Goal: Task Accomplishment & Management: Manage account settings

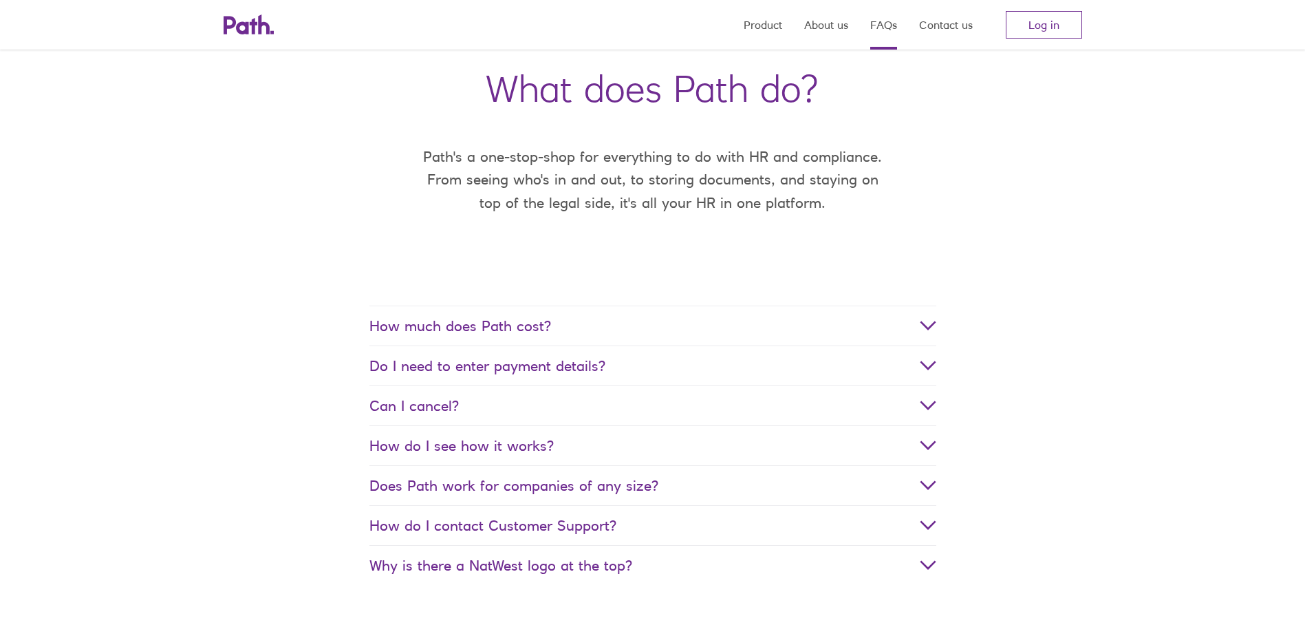
scroll to position [69, 0]
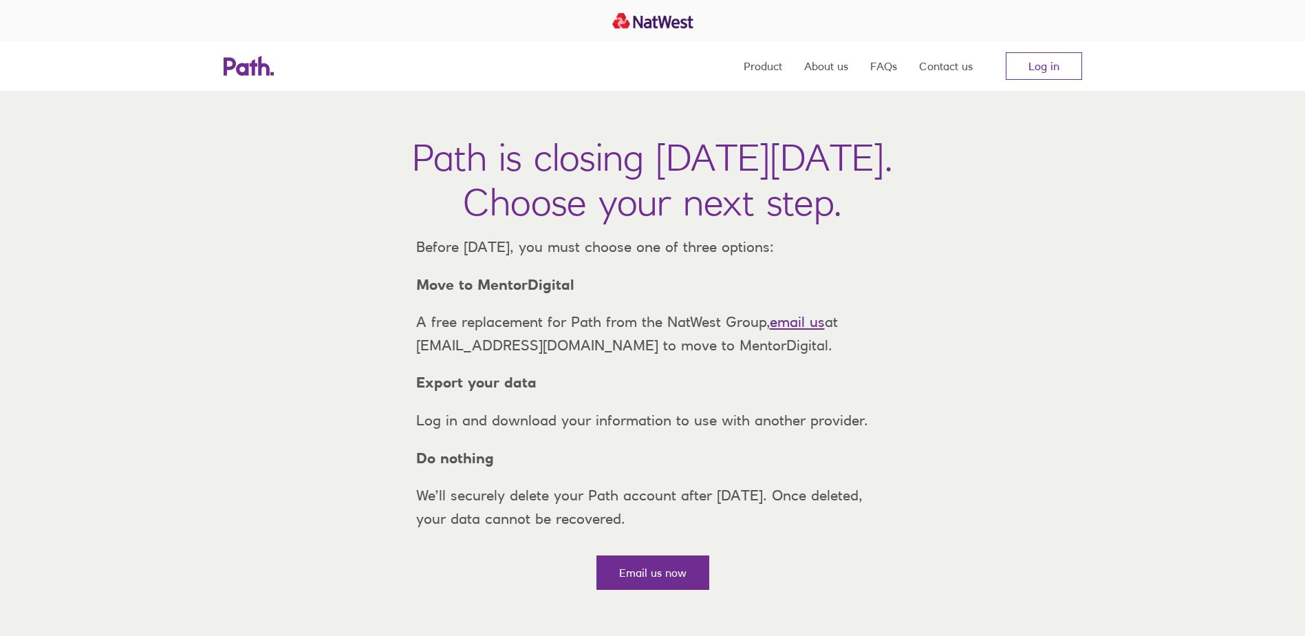
click at [1057, 63] on link "Log in" at bounding box center [1044, 66] width 76 height 28
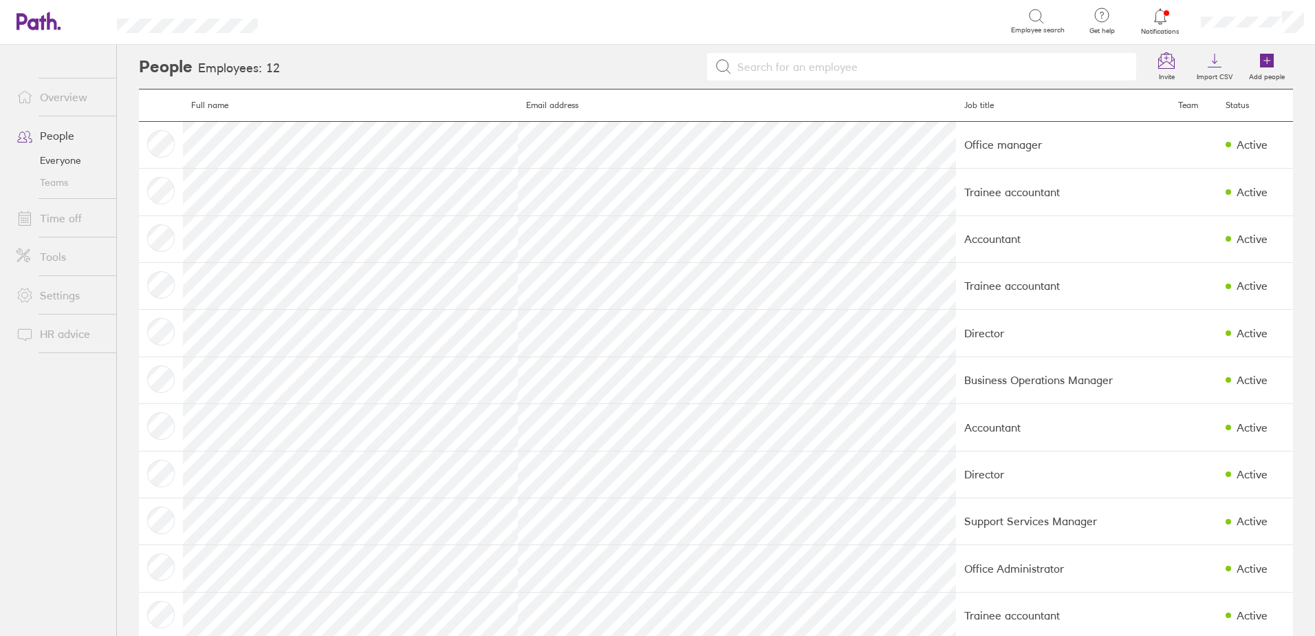
click at [59, 228] on link "Time off" at bounding box center [61, 218] width 111 height 28
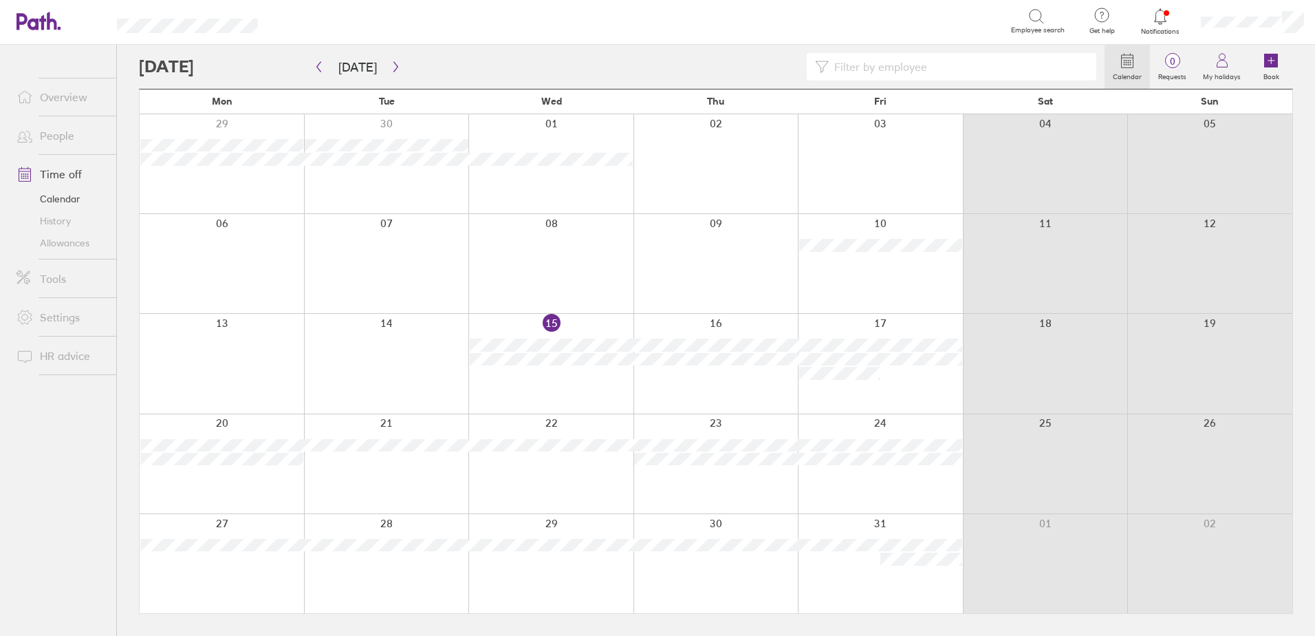
click at [54, 200] on link "Calendar" at bounding box center [61, 199] width 111 height 22
click at [54, 218] on link "History" at bounding box center [61, 221] width 111 height 22
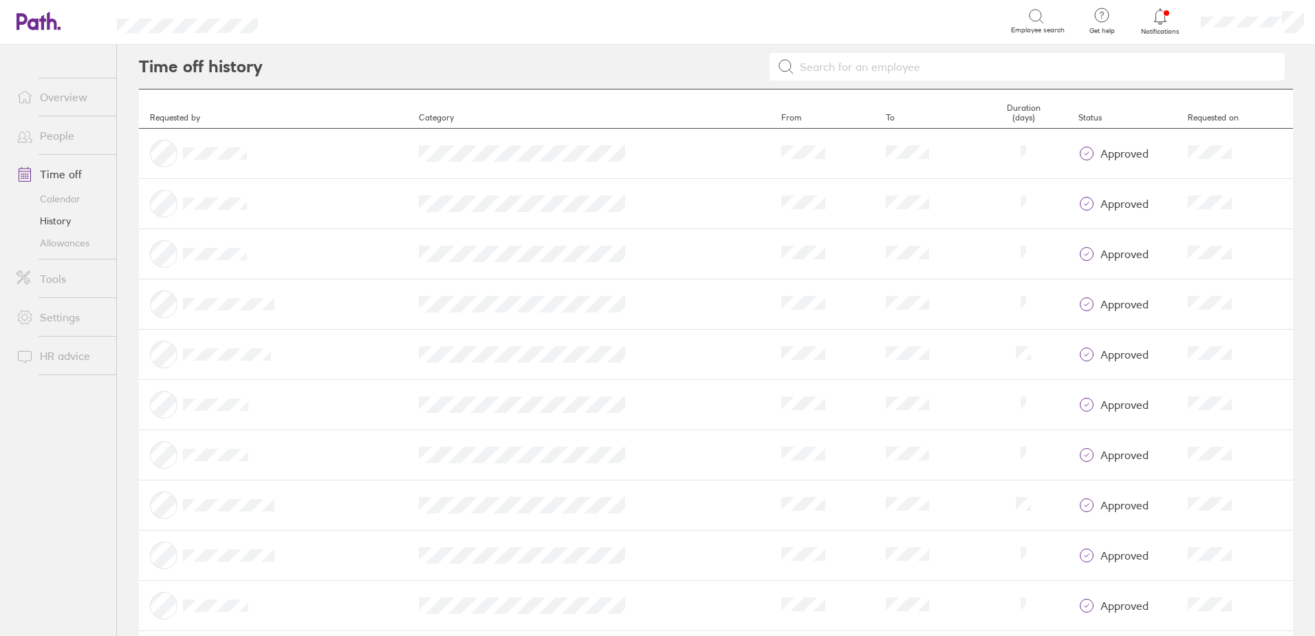
click at [65, 242] on link "Allowances" at bounding box center [61, 243] width 111 height 22
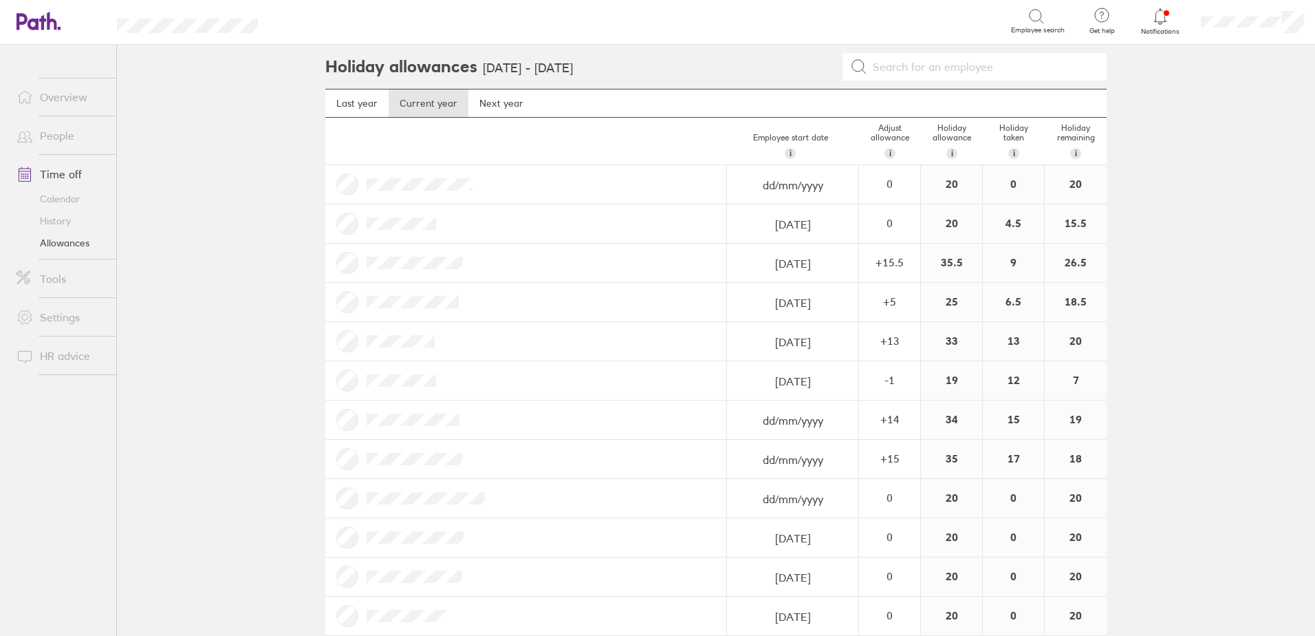
click at [65, 242] on link "Allowances" at bounding box center [61, 243] width 111 height 22
click at [46, 137] on link "People" at bounding box center [61, 136] width 111 height 28
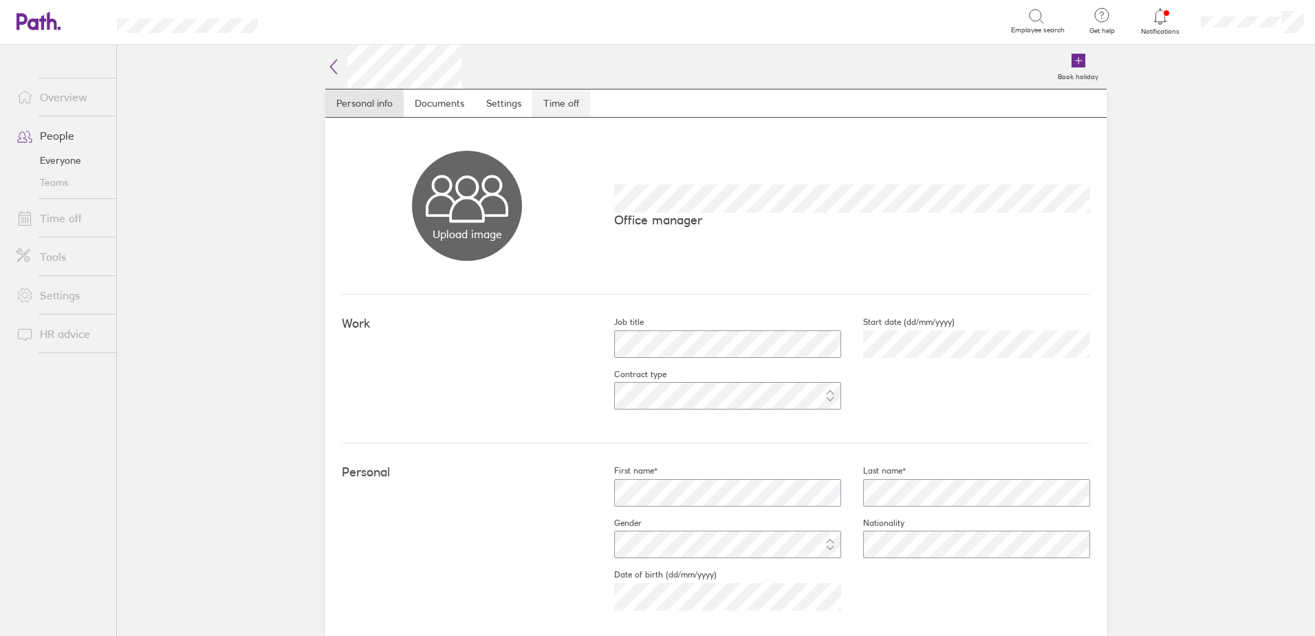
click at [565, 103] on link "Time off" at bounding box center [561, 103] width 58 height 28
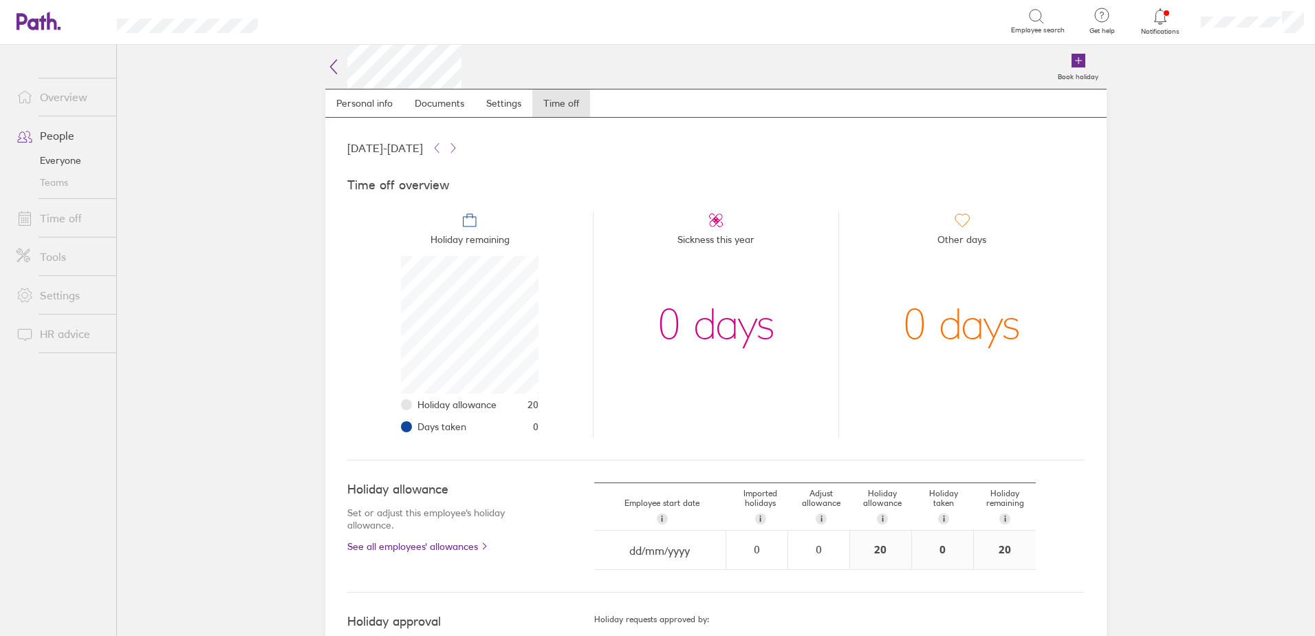
scroll to position [138, 138]
click at [419, 543] on link "See all employees' allowances" at bounding box center [443, 546] width 192 height 11
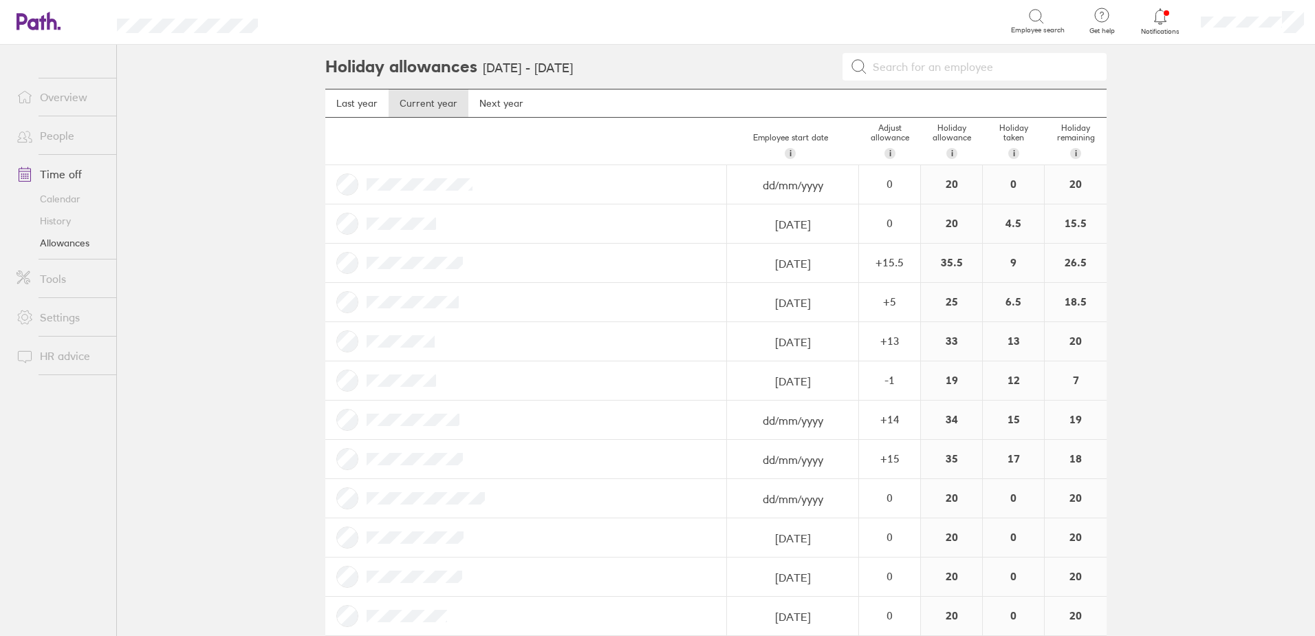
click at [64, 136] on link "People" at bounding box center [61, 136] width 111 height 28
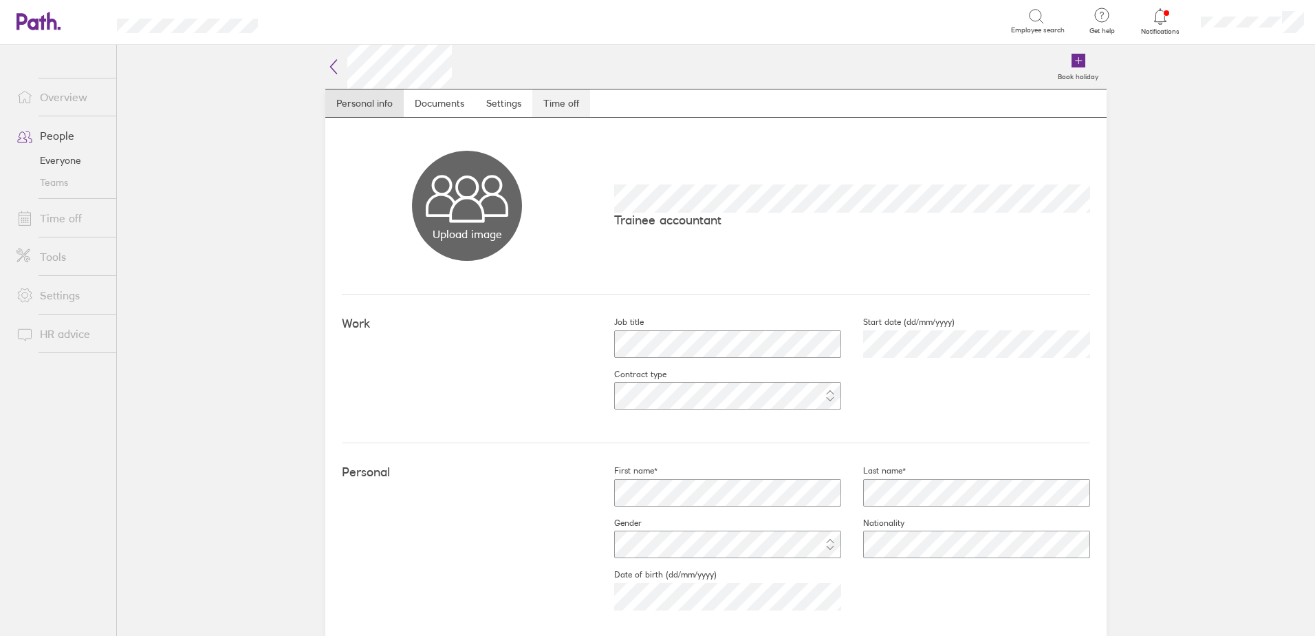
click at [559, 100] on link "Time off" at bounding box center [561, 103] width 58 height 28
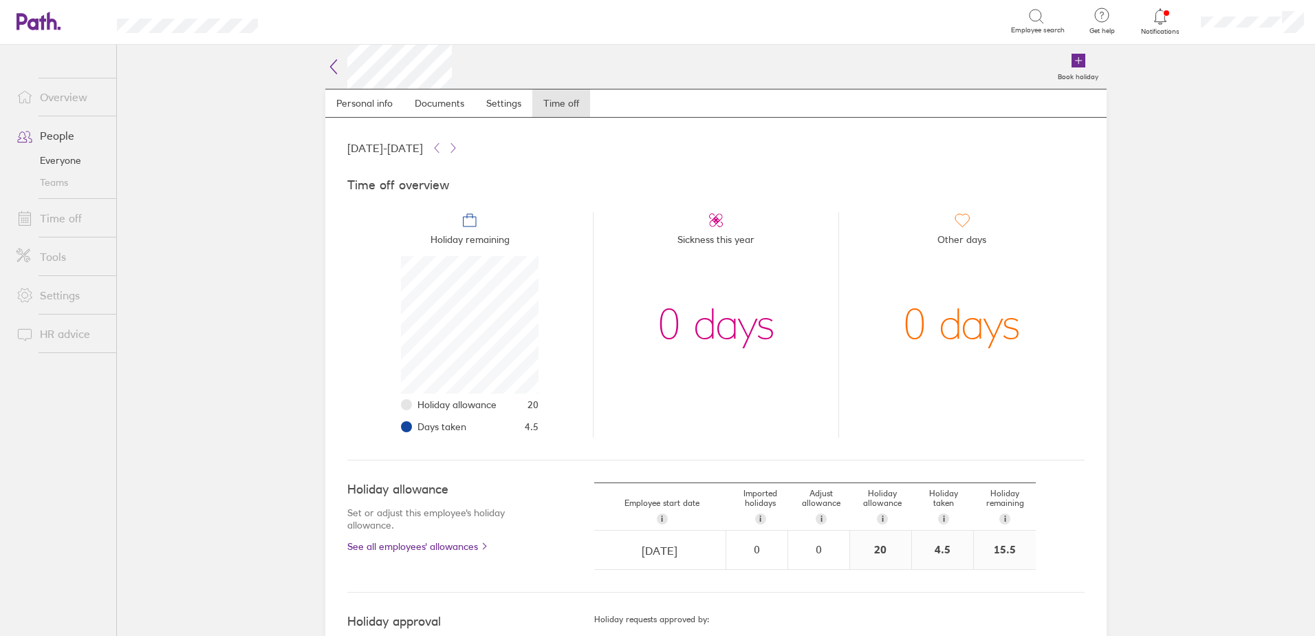
scroll to position [138, 138]
click at [54, 132] on link "People" at bounding box center [61, 136] width 111 height 28
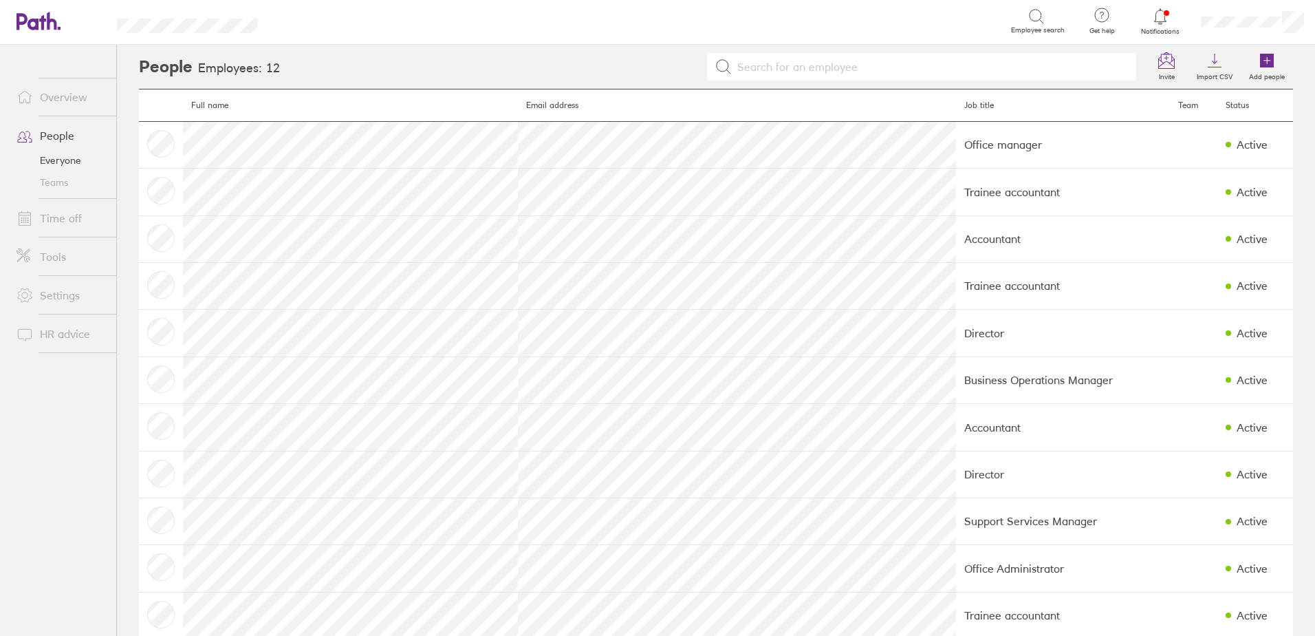
click at [61, 136] on link "People" at bounding box center [61, 136] width 111 height 28
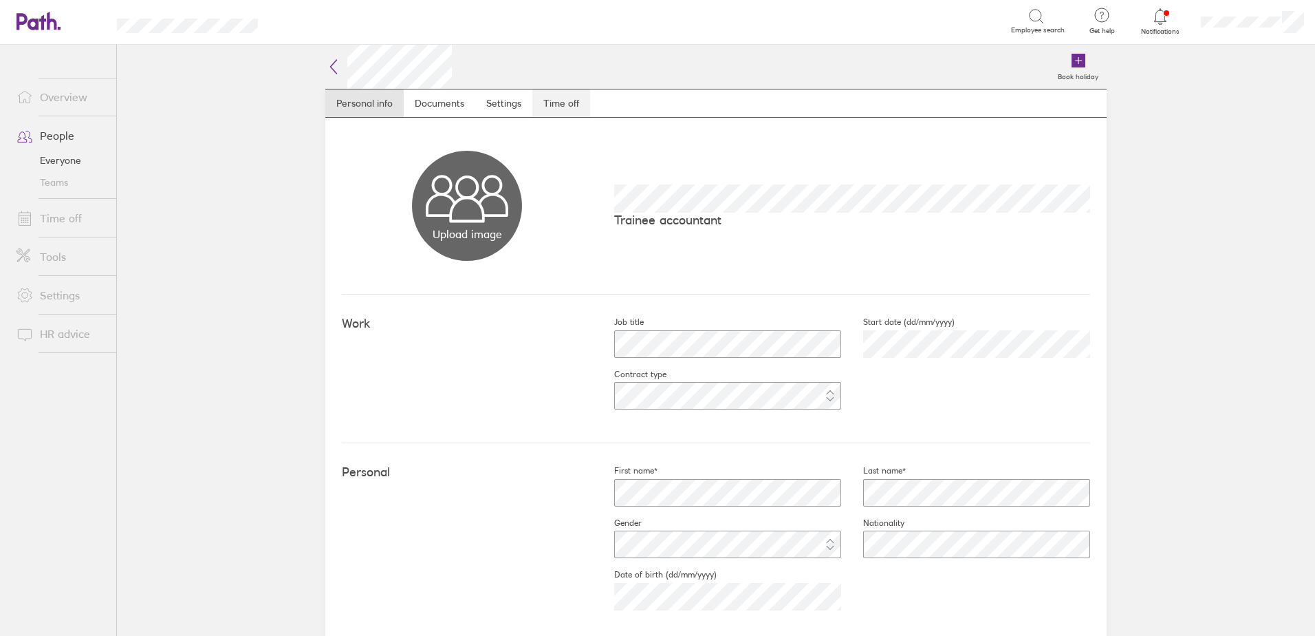
drag, startPoint x: 565, startPoint y: 102, endPoint x: 574, endPoint y: 103, distance: 9.0
click at [565, 101] on link "Time off" at bounding box center [561, 103] width 58 height 28
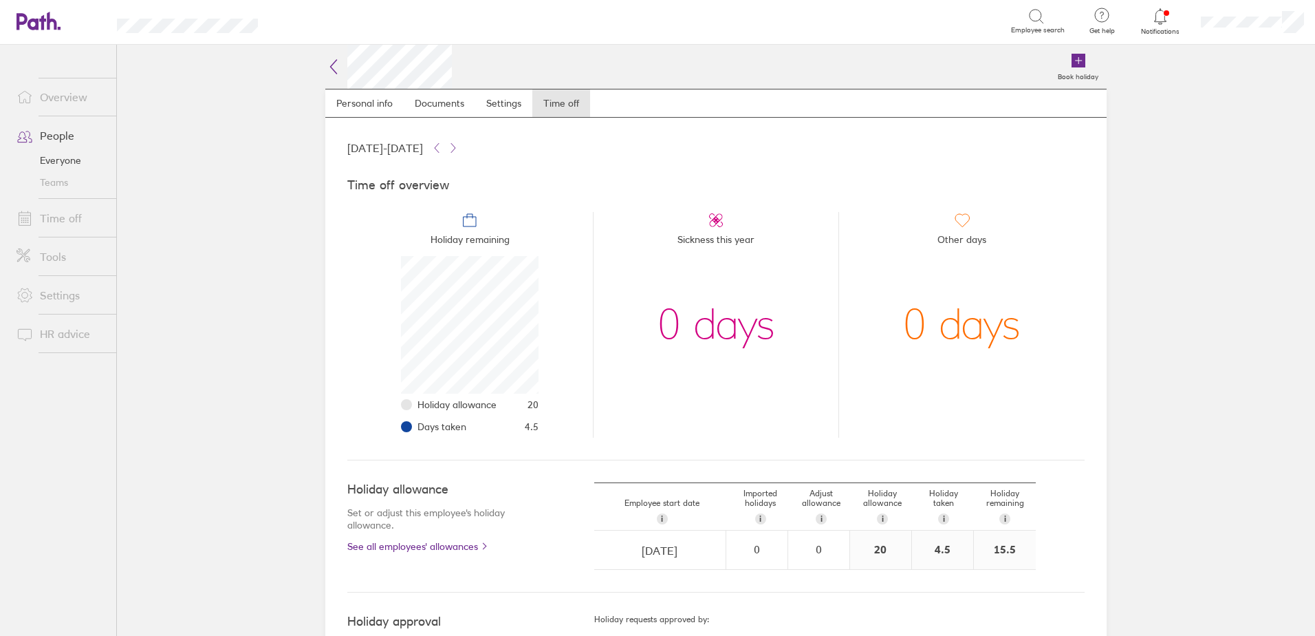
scroll to position [138, 138]
click at [442, 146] on icon at bounding box center [436, 147] width 11 height 11
click at [439, 149] on icon at bounding box center [437, 147] width 4 height 9
click at [442, 149] on icon at bounding box center [436, 147] width 11 height 11
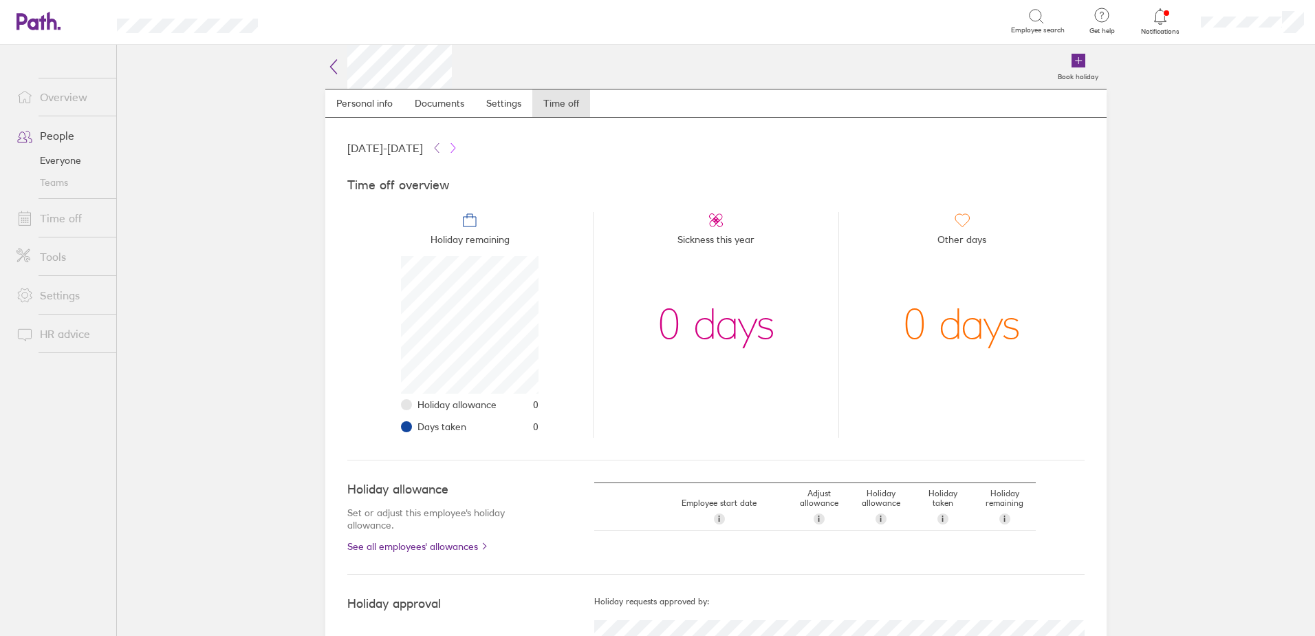
click at [459, 149] on icon at bounding box center [453, 147] width 11 height 11
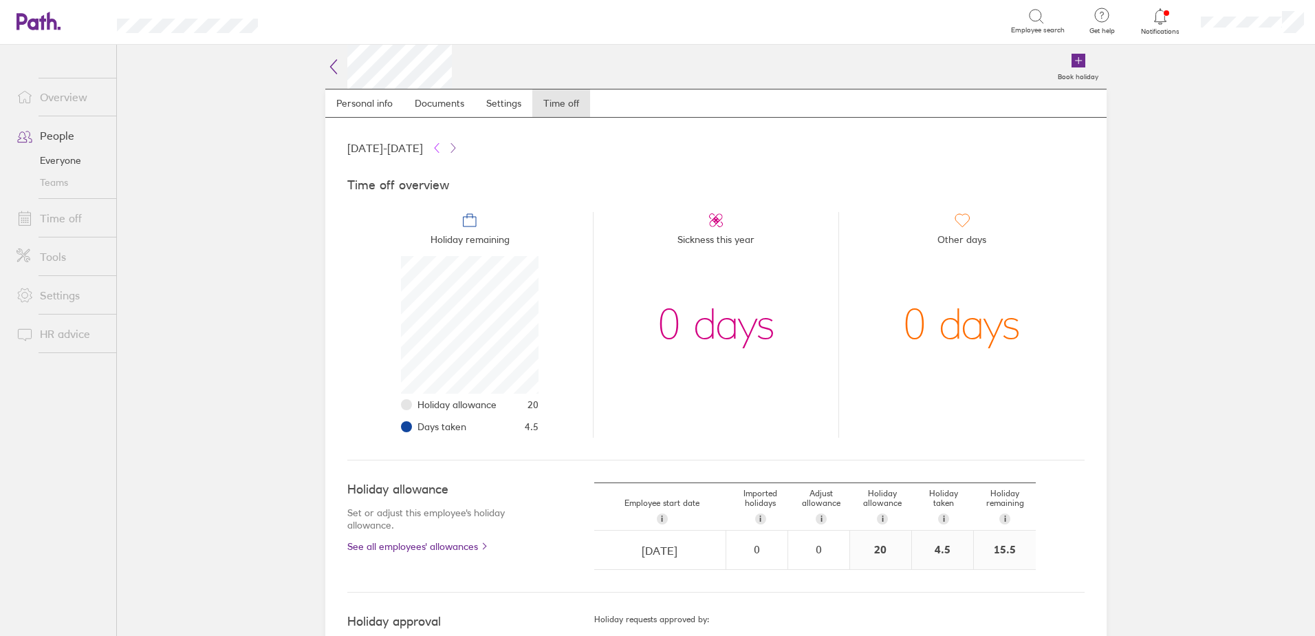
click at [442, 148] on icon at bounding box center [436, 147] width 11 height 11
click at [442, 145] on icon at bounding box center [436, 147] width 11 height 11
click at [459, 147] on icon at bounding box center [453, 147] width 11 height 11
click at [49, 136] on link "People" at bounding box center [61, 136] width 111 height 28
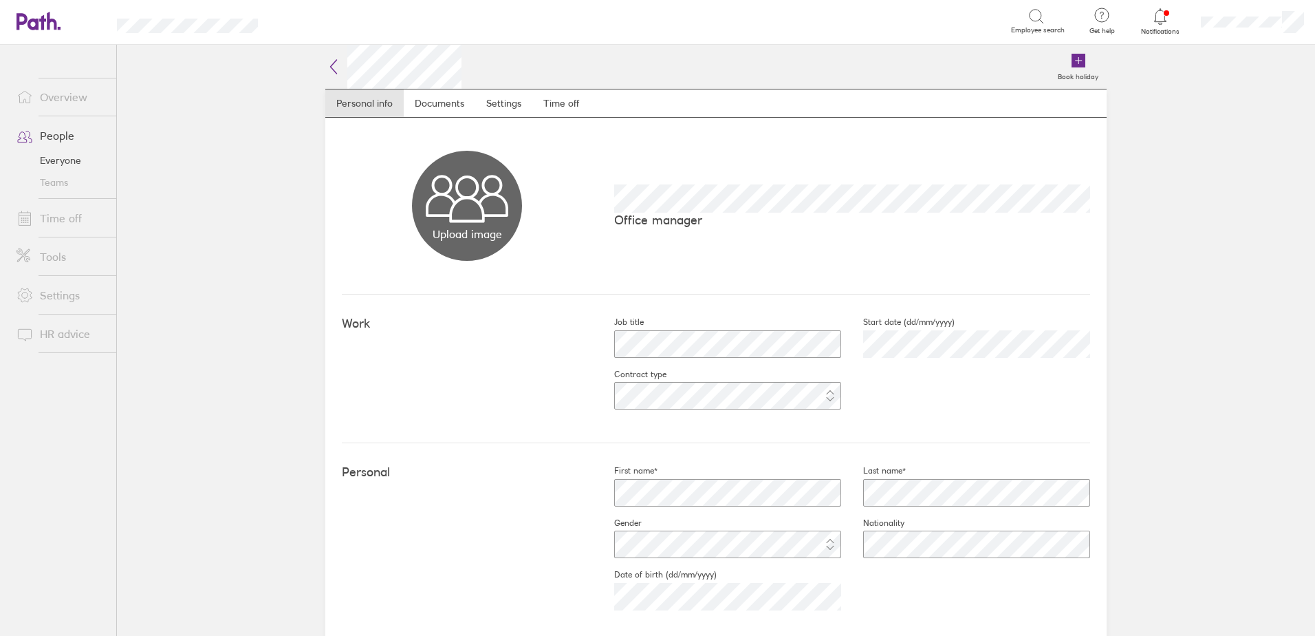
click at [45, 135] on link "People" at bounding box center [61, 136] width 111 height 28
click at [552, 109] on link "Time off" at bounding box center [561, 103] width 58 height 28
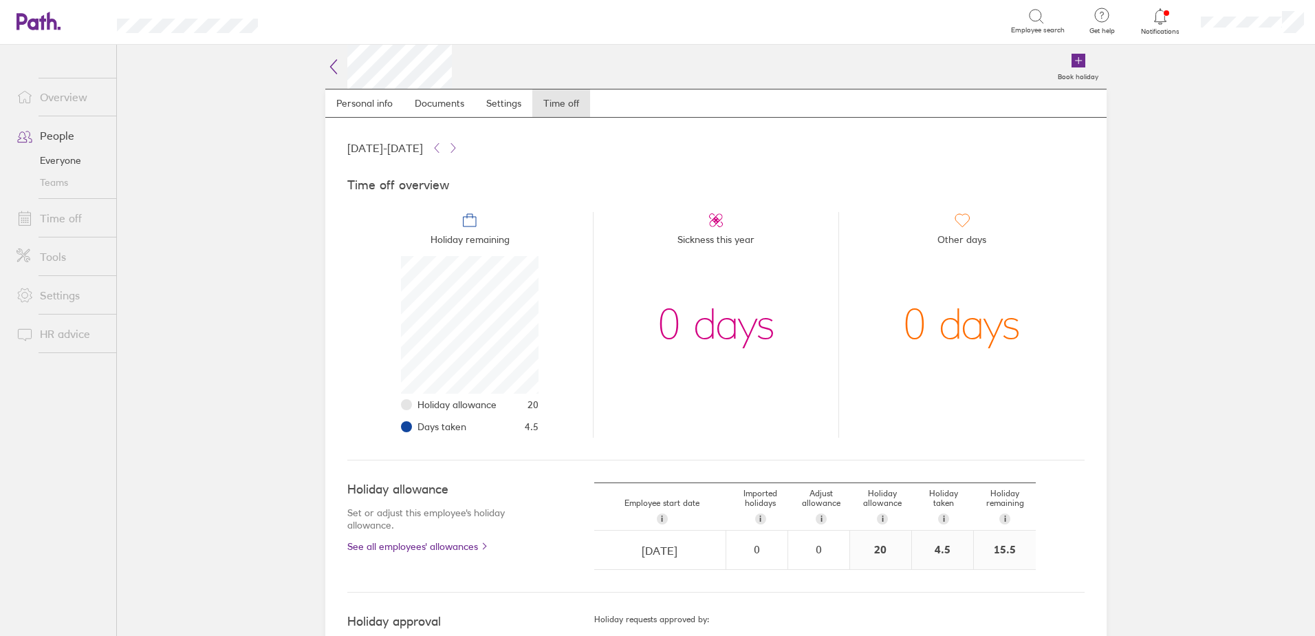
scroll to position [138, 138]
click at [59, 136] on link "People" at bounding box center [61, 136] width 111 height 28
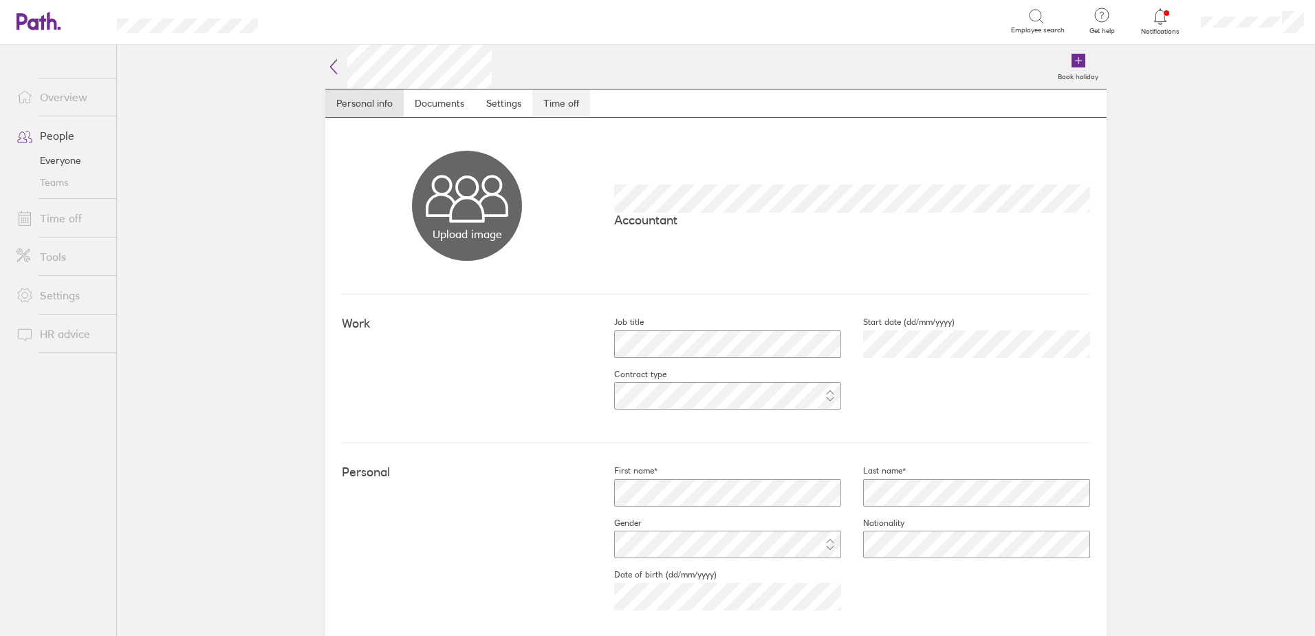
click at [571, 106] on link "Time off" at bounding box center [561, 103] width 58 height 28
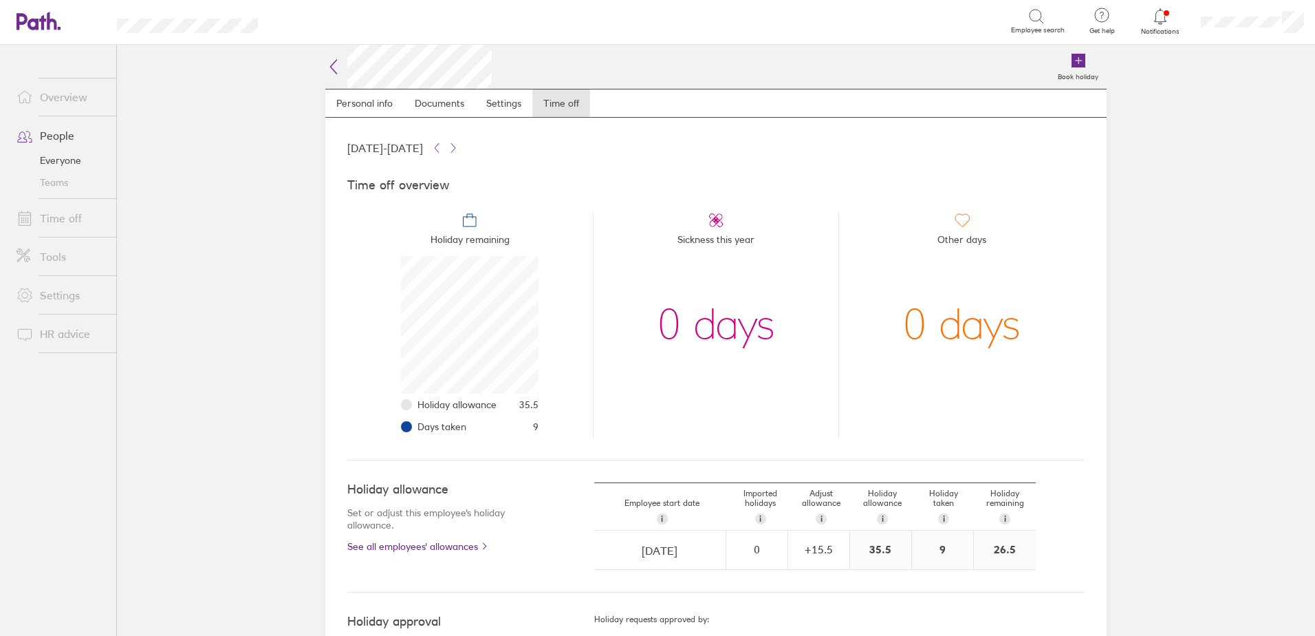
scroll to position [138, 138]
click at [62, 139] on link "People" at bounding box center [61, 136] width 111 height 28
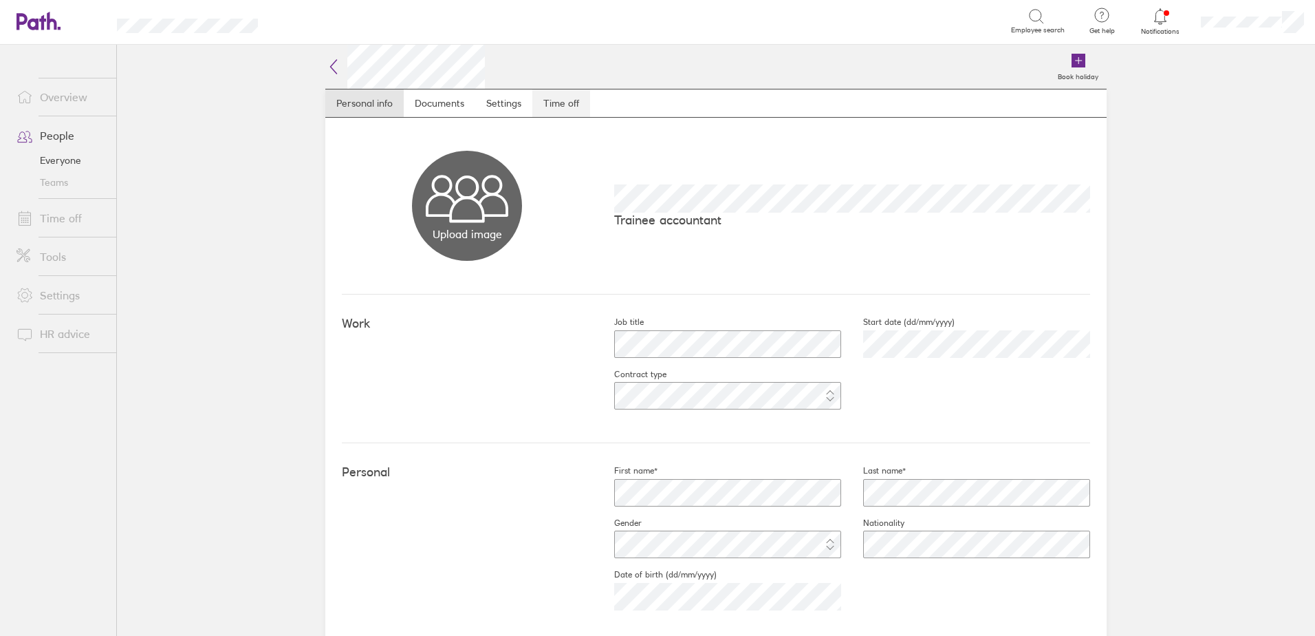
click at [582, 99] on link "Time off" at bounding box center [561, 103] width 58 height 28
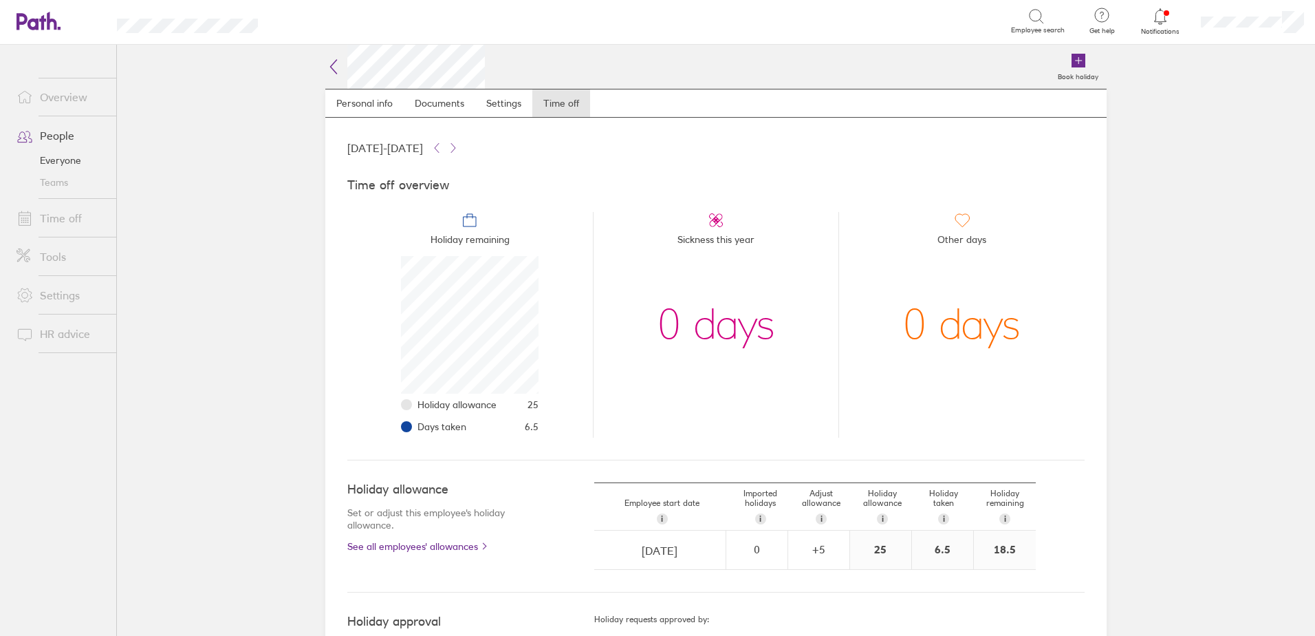
scroll to position [138, 138]
click at [65, 130] on link "People" at bounding box center [61, 136] width 111 height 28
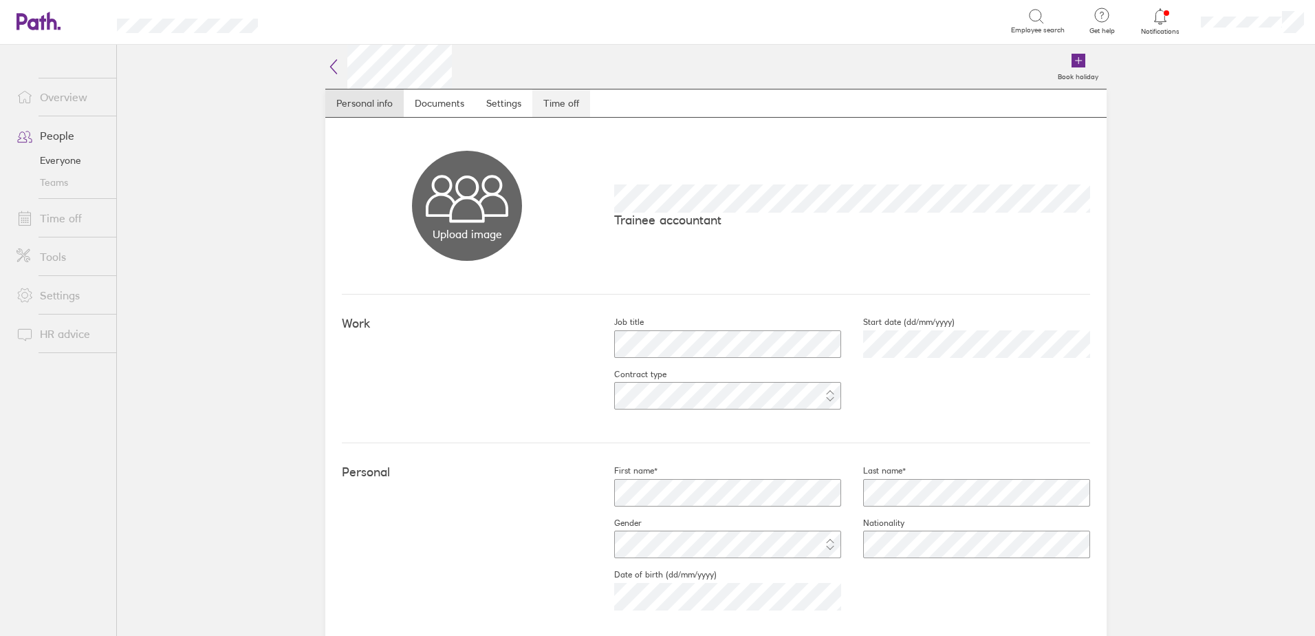
click at [558, 103] on link "Time off" at bounding box center [561, 103] width 58 height 28
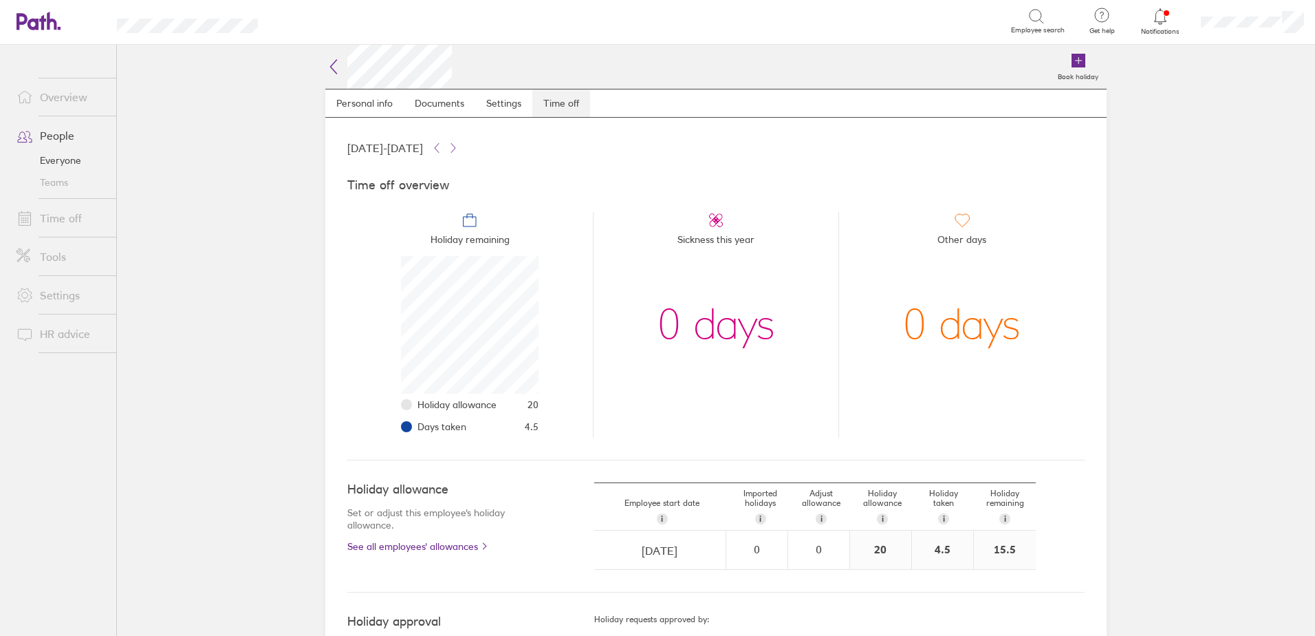
scroll to position [138, 138]
click at [59, 141] on link "People" at bounding box center [61, 136] width 111 height 28
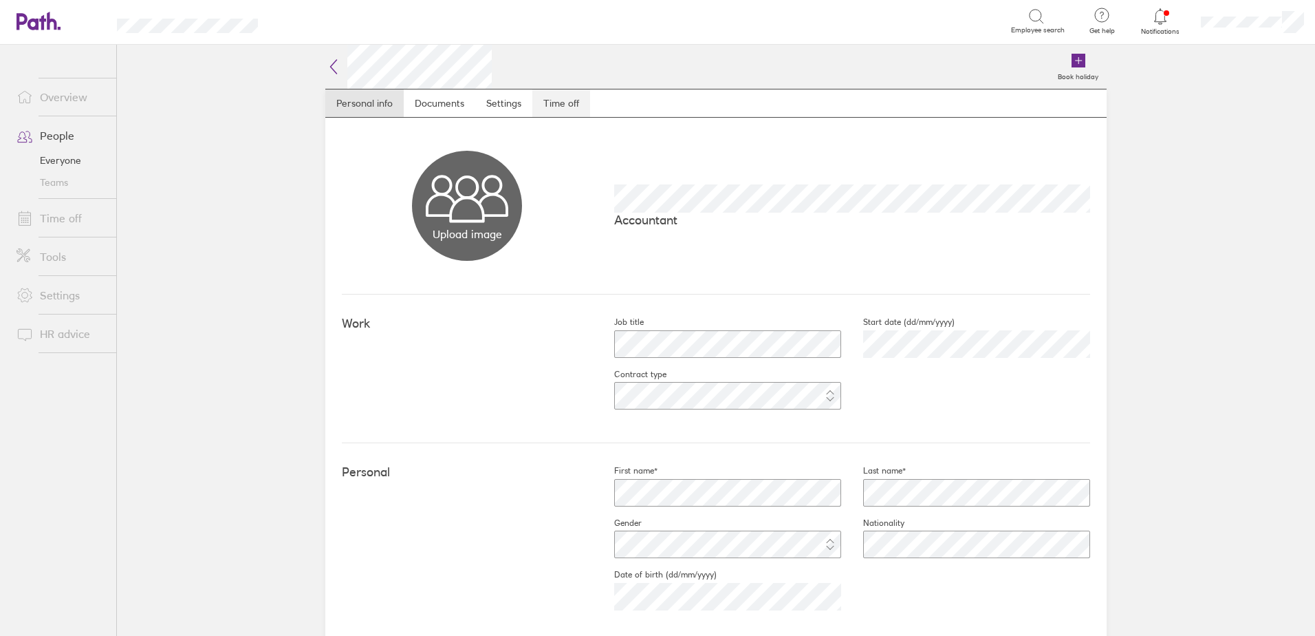
click at [544, 105] on link "Time off" at bounding box center [561, 103] width 58 height 28
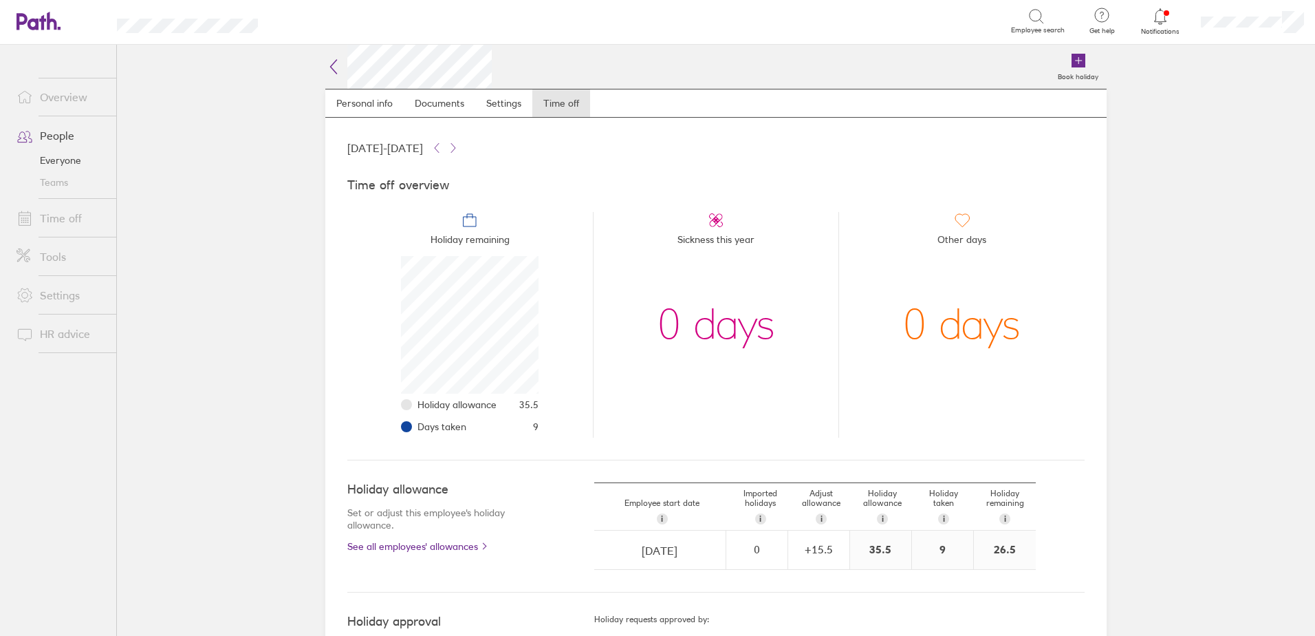
scroll to position [138, 138]
click at [59, 136] on link "People" at bounding box center [61, 136] width 111 height 28
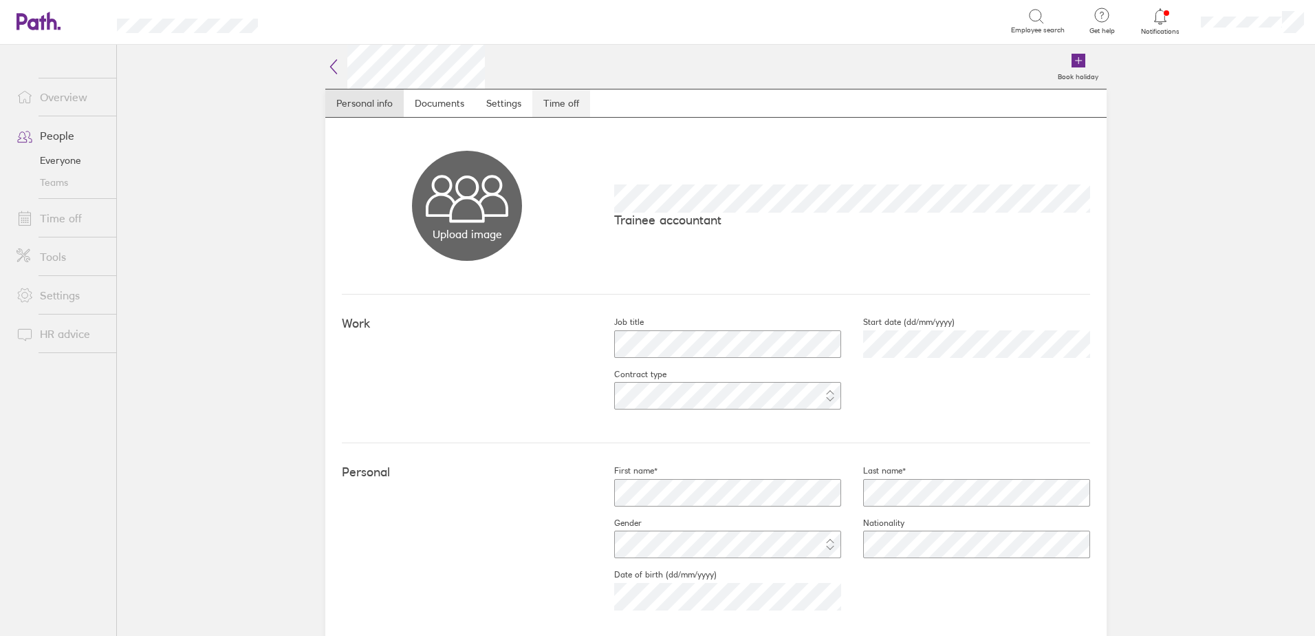
click at [561, 99] on link "Time off" at bounding box center [561, 103] width 58 height 28
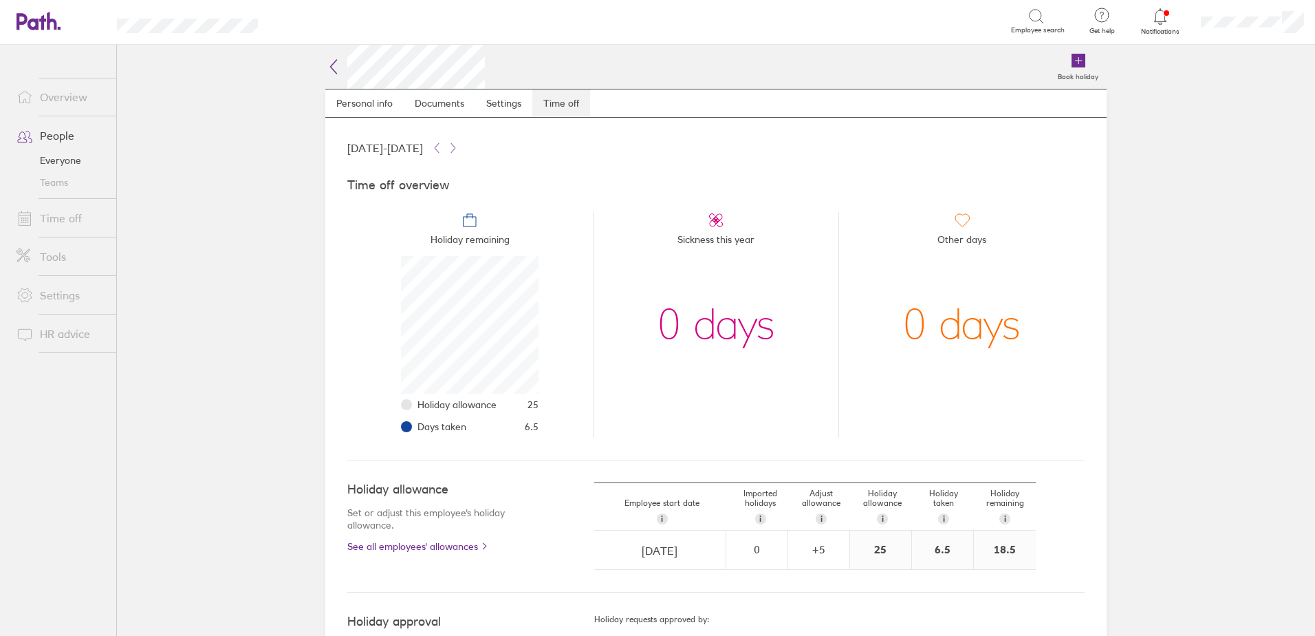
scroll to position [138, 138]
click at [65, 136] on link "People" at bounding box center [61, 136] width 111 height 28
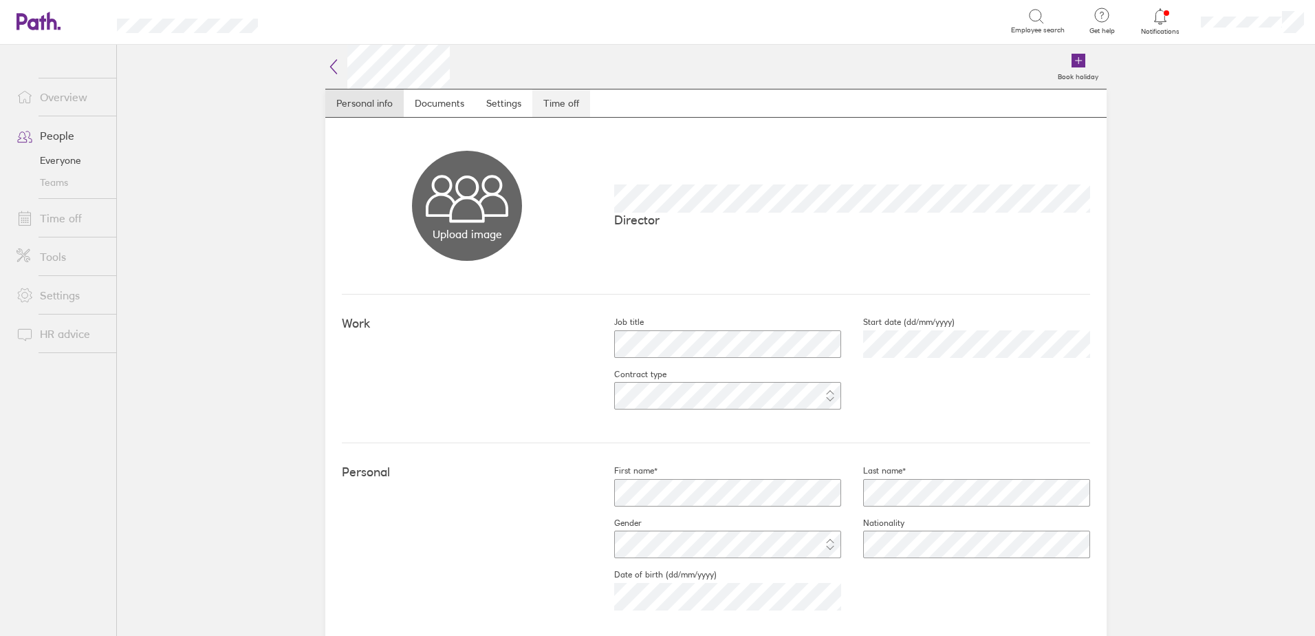
click at [573, 108] on link "Time off" at bounding box center [561, 103] width 58 height 28
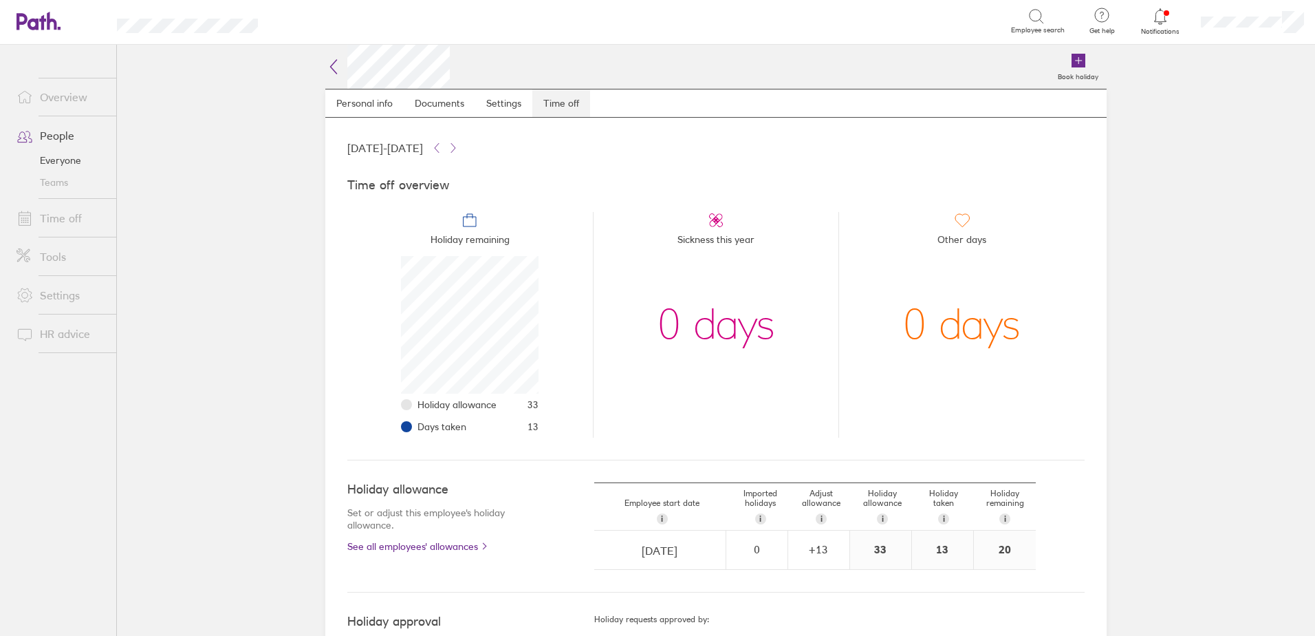
scroll to position [138, 138]
click at [67, 135] on link "People" at bounding box center [61, 136] width 111 height 28
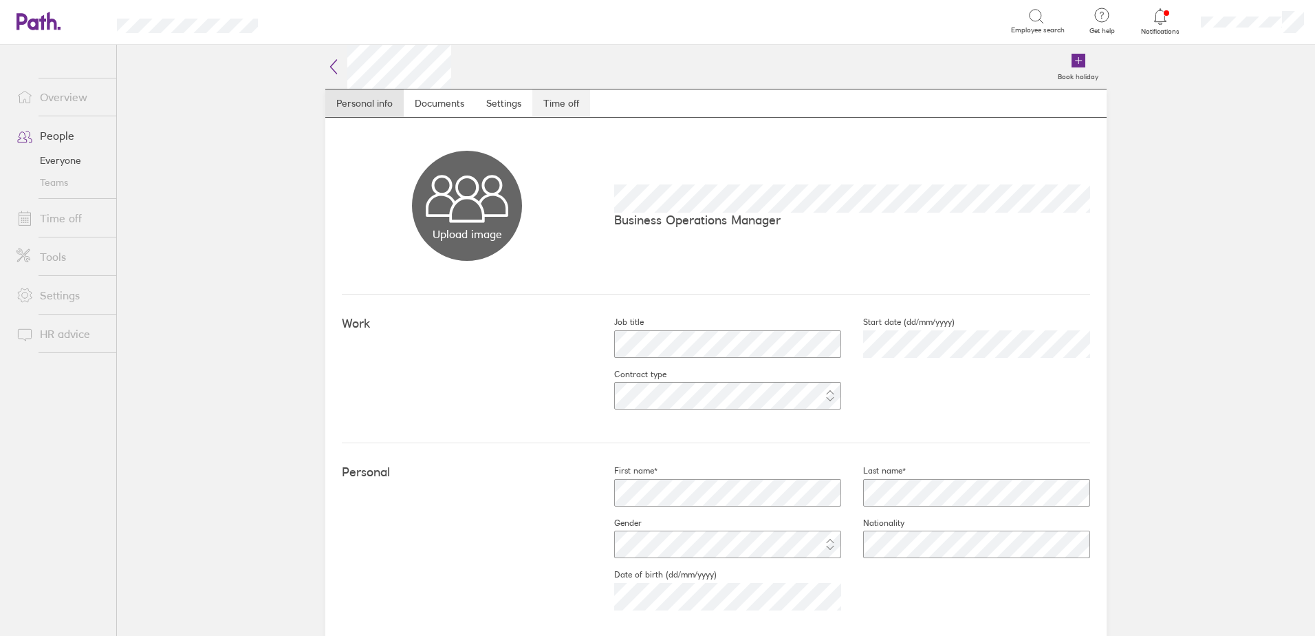
click at [567, 100] on link "Time off" at bounding box center [561, 103] width 58 height 28
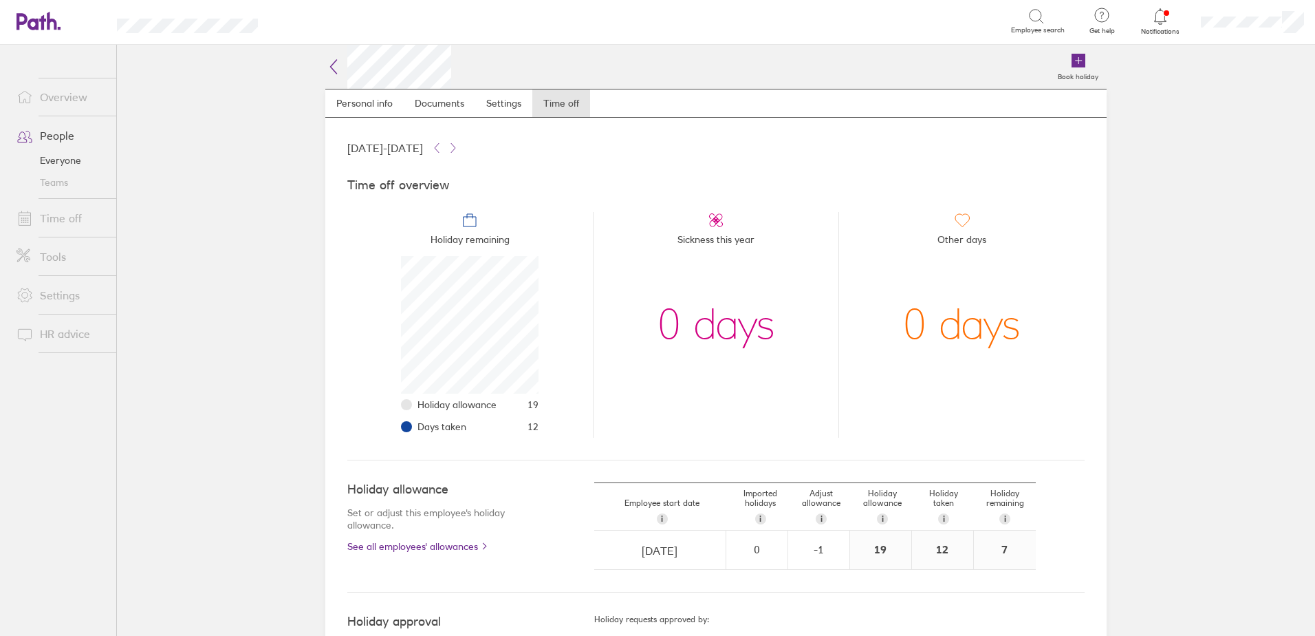
scroll to position [138, 138]
click at [61, 143] on link "People" at bounding box center [61, 136] width 111 height 28
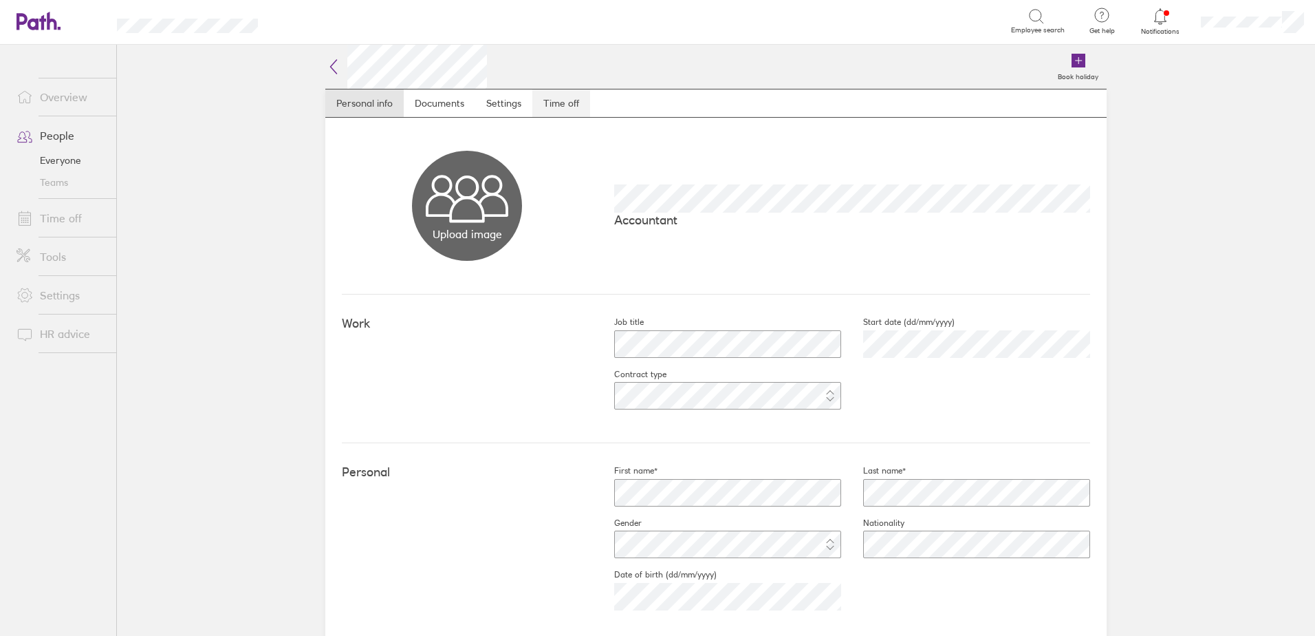
click at [547, 107] on link "Time off" at bounding box center [561, 103] width 58 height 28
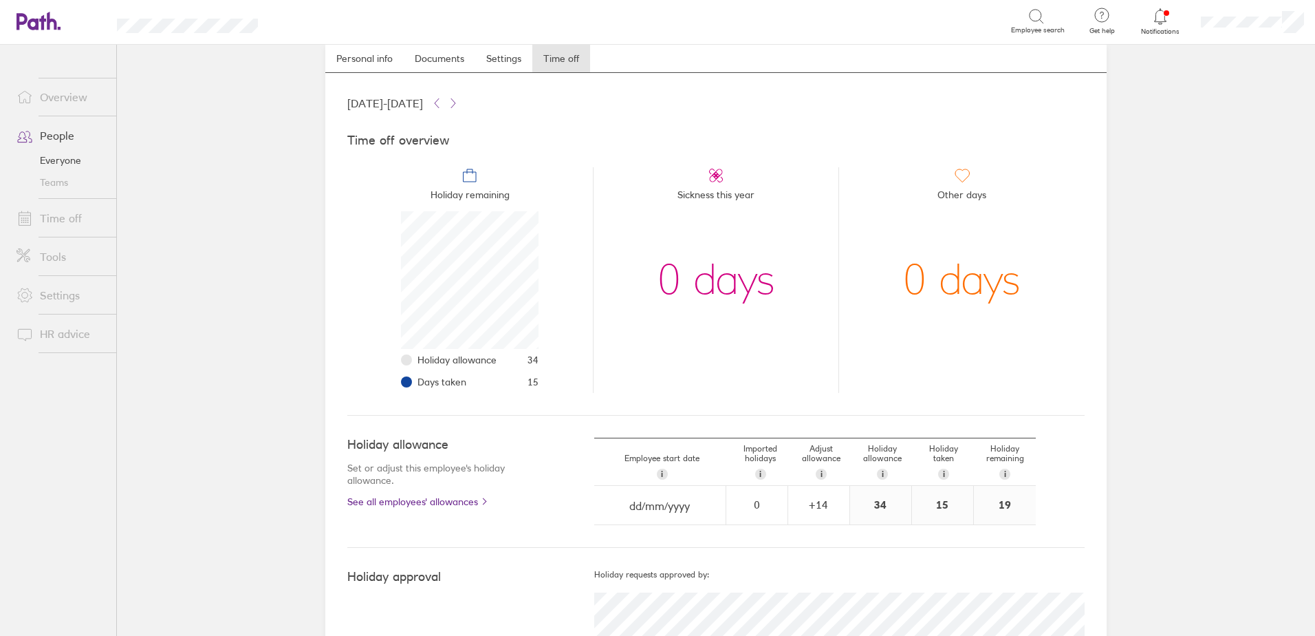
scroll to position [69, 0]
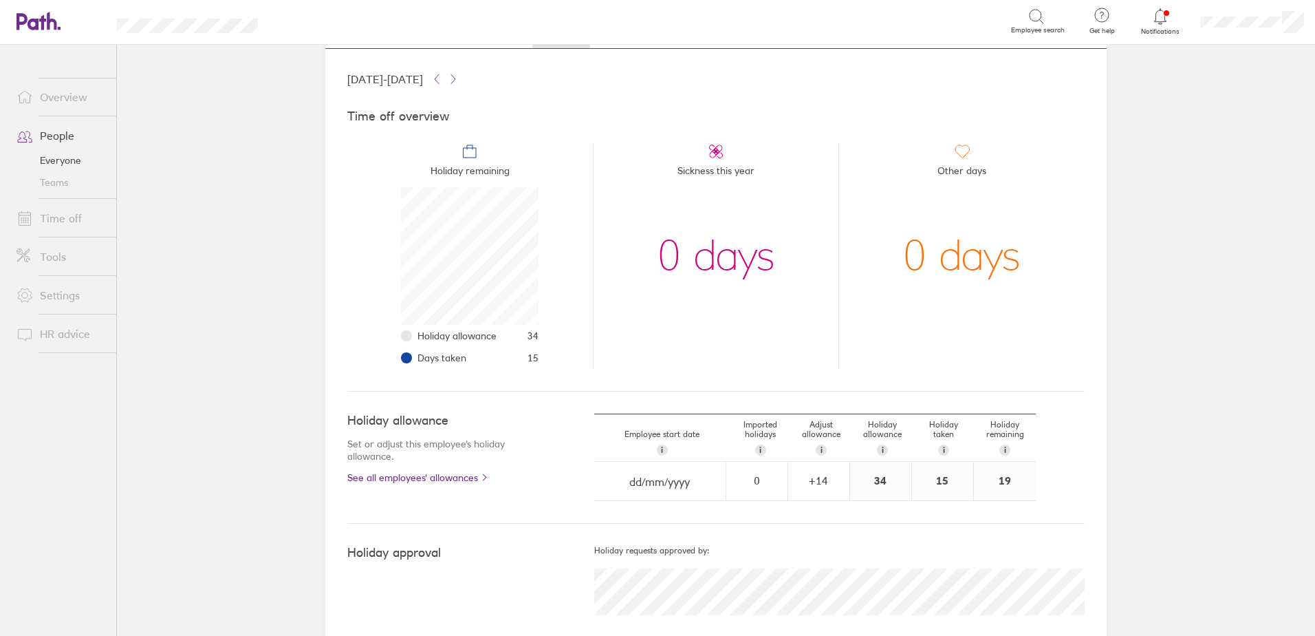
click at [60, 128] on link "People" at bounding box center [61, 136] width 111 height 28
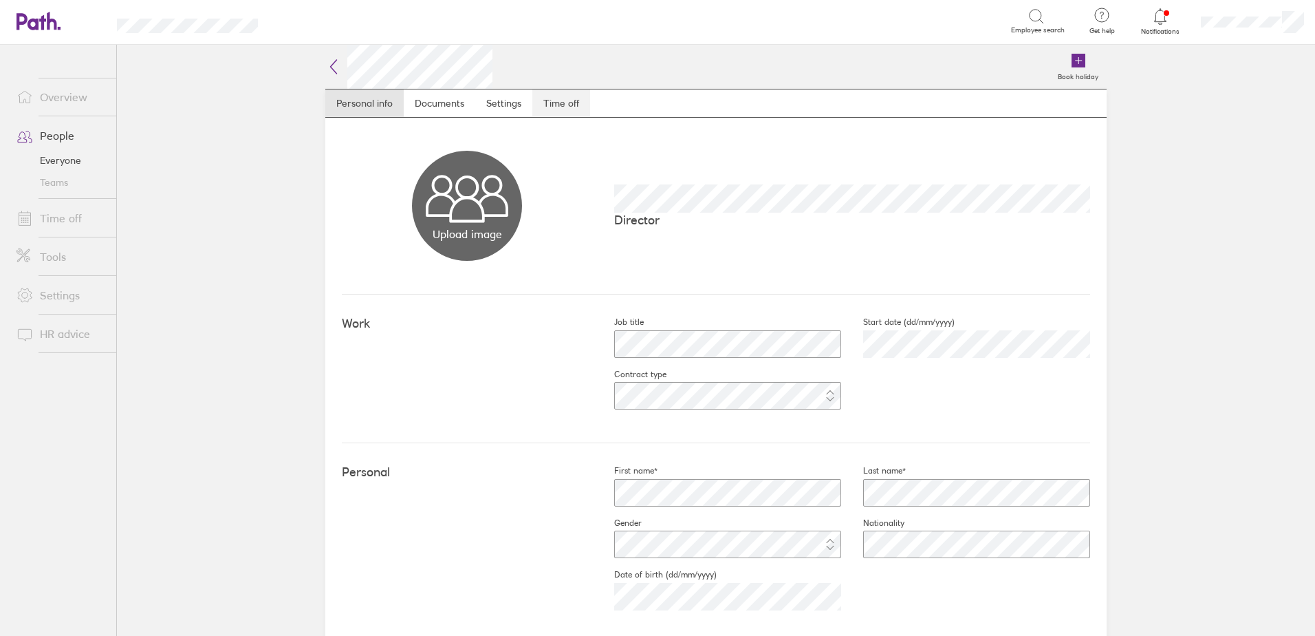
click at [560, 101] on link "Time off" at bounding box center [561, 103] width 58 height 28
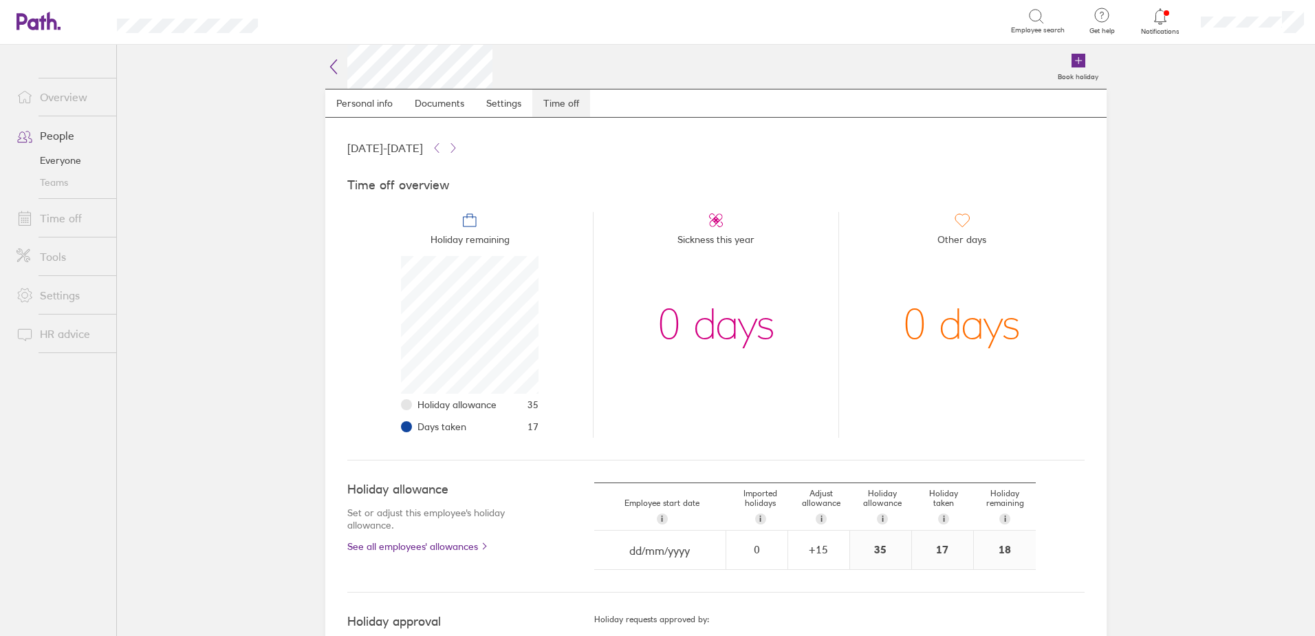
scroll to position [138, 138]
click at [71, 129] on link "People" at bounding box center [61, 136] width 111 height 28
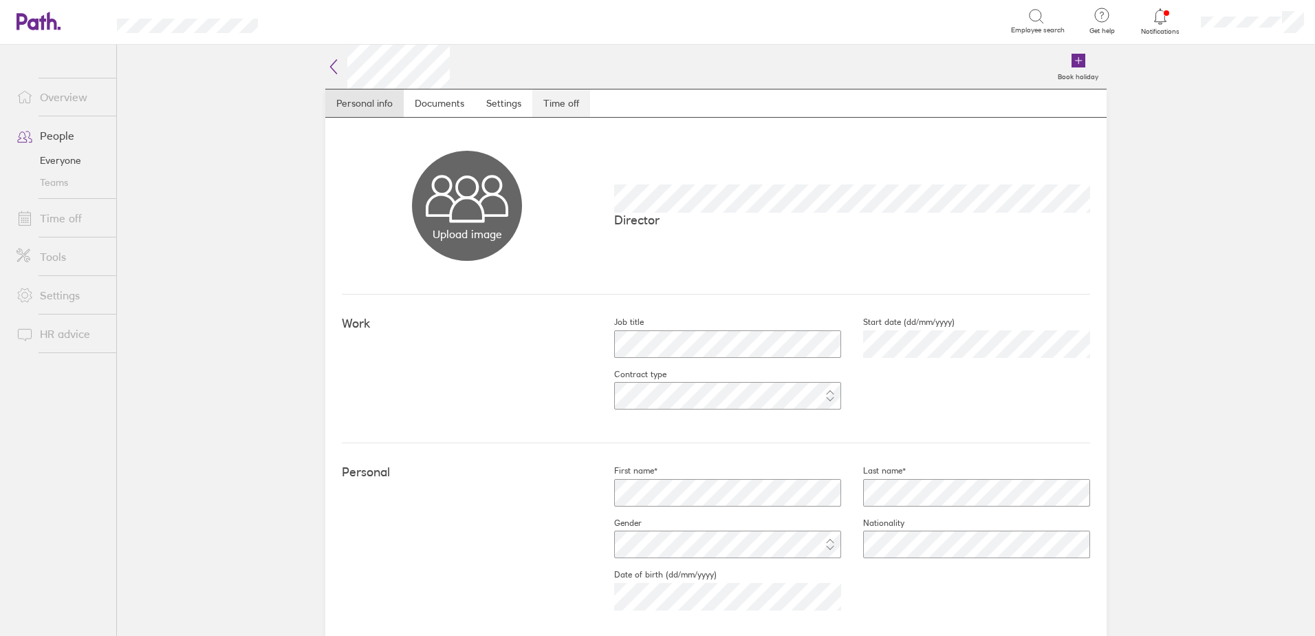
click at [570, 103] on link "Time off" at bounding box center [561, 103] width 58 height 28
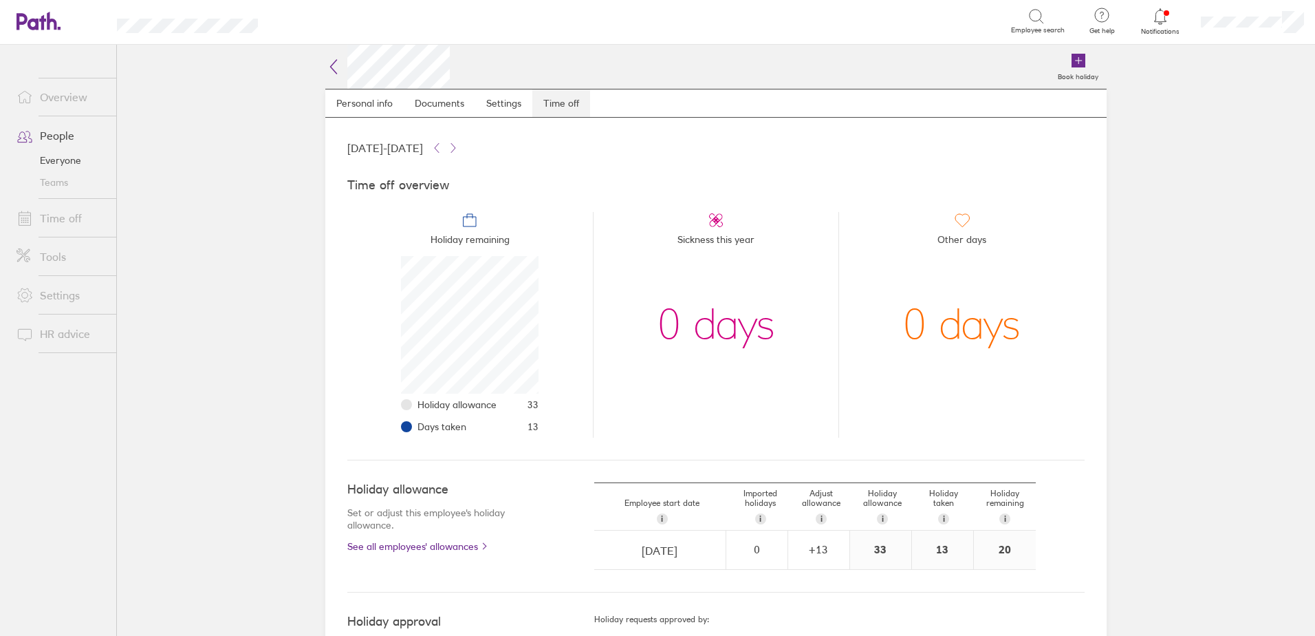
scroll to position [138, 138]
click at [56, 137] on link "People" at bounding box center [61, 136] width 111 height 28
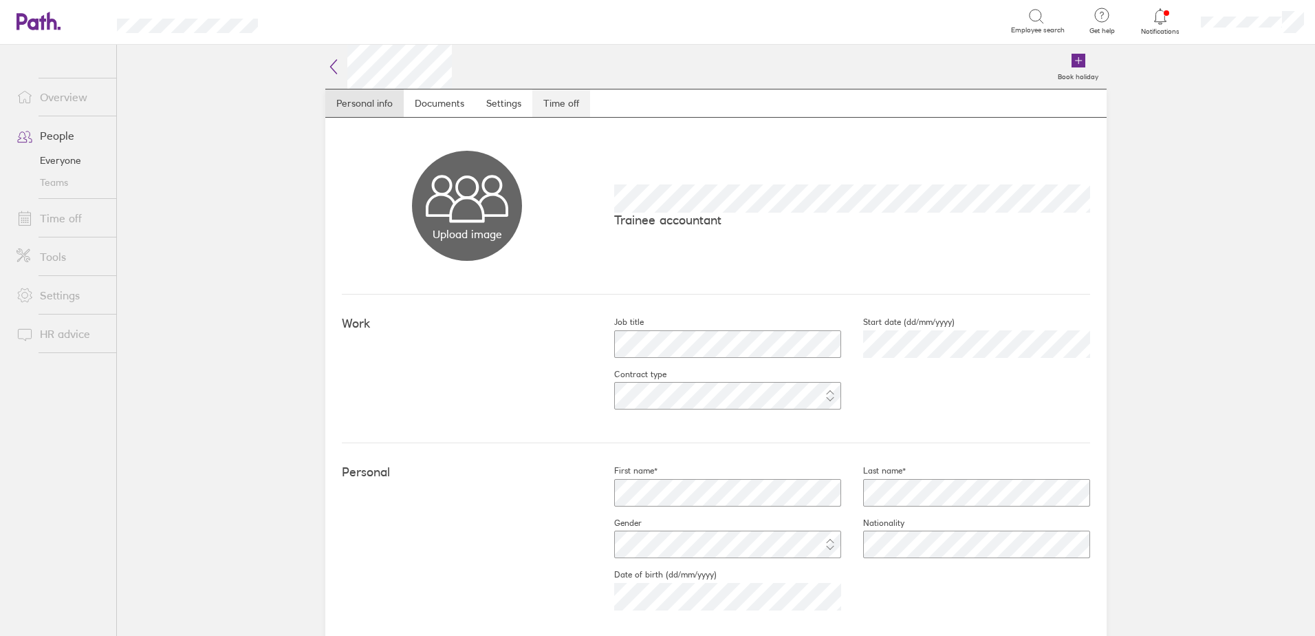
click at [543, 106] on link "Time off" at bounding box center [561, 103] width 58 height 28
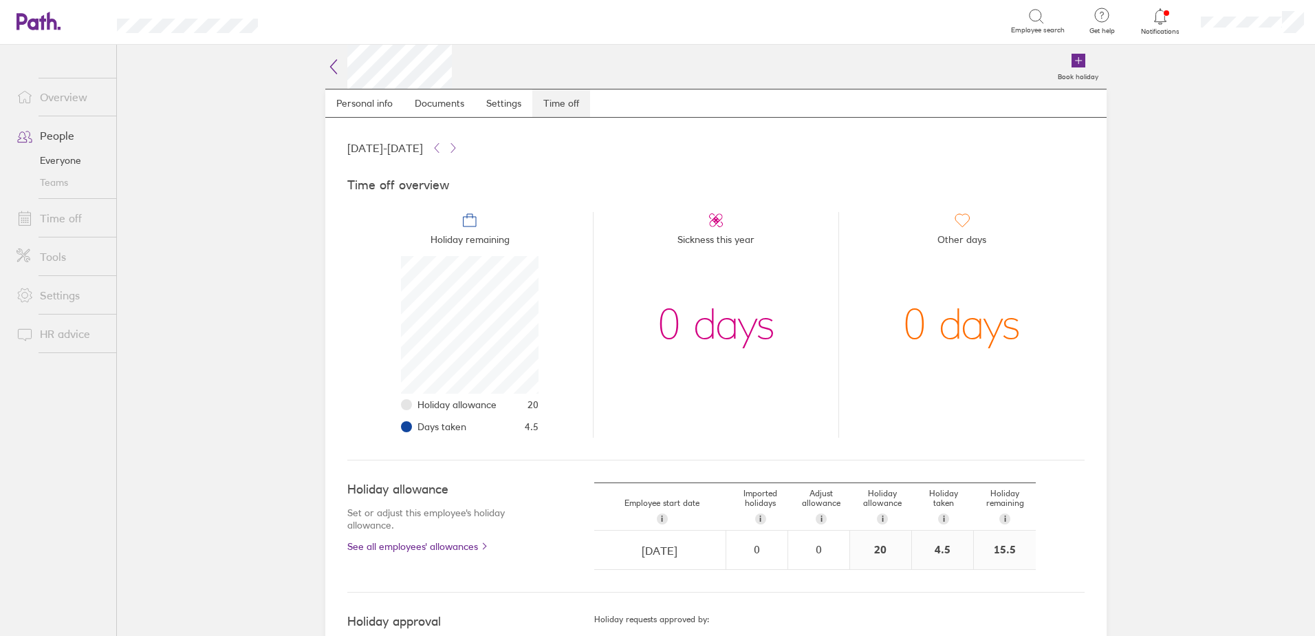
scroll to position [138, 138]
click at [80, 137] on link "People" at bounding box center [61, 136] width 111 height 28
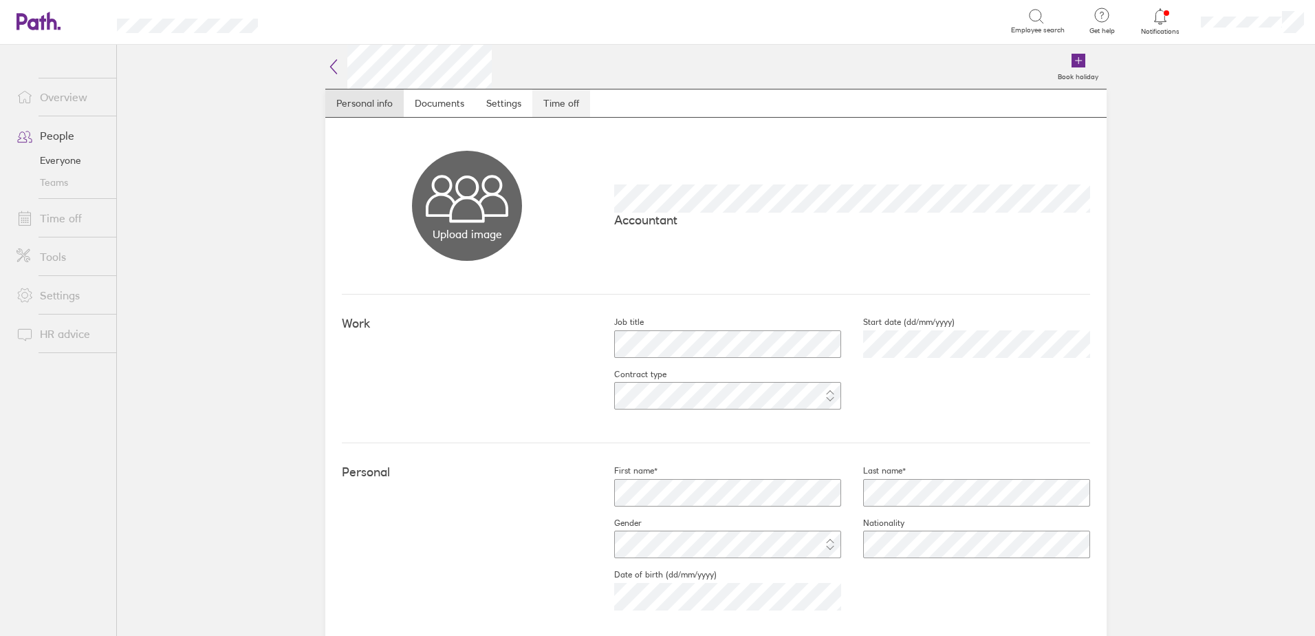
click at [559, 104] on link "Time off" at bounding box center [561, 103] width 58 height 28
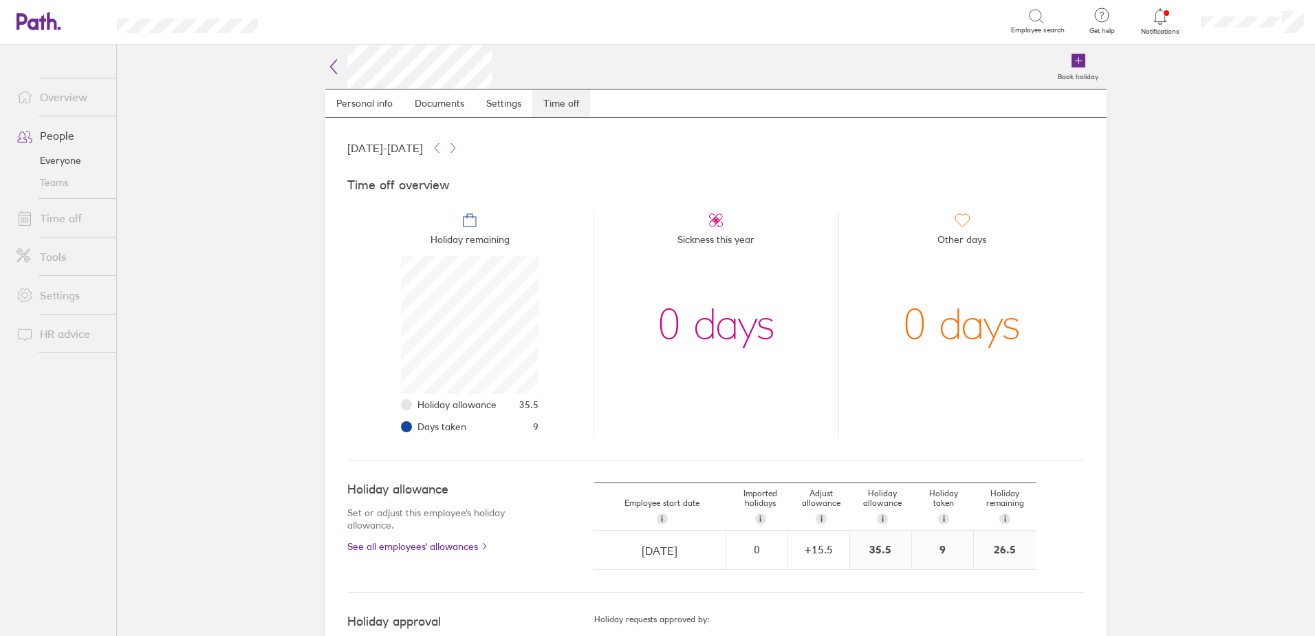
scroll to position [138, 138]
click at [51, 129] on link "People" at bounding box center [61, 136] width 111 height 28
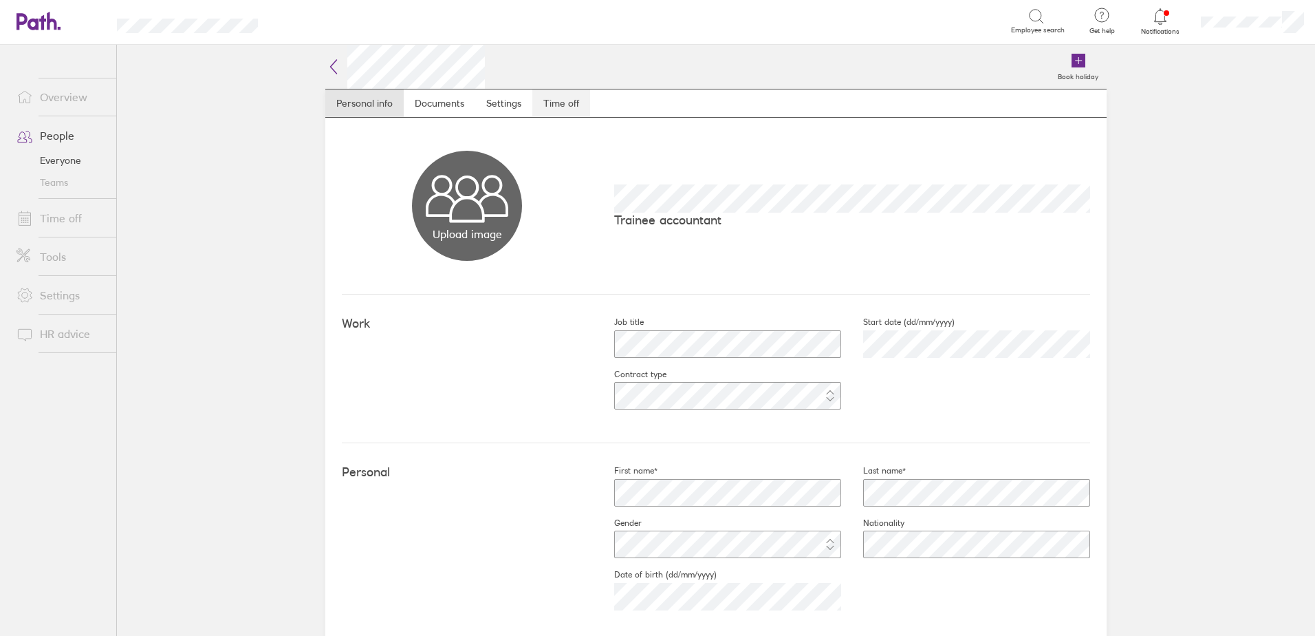
click at [570, 105] on link "Time off" at bounding box center [561, 103] width 58 height 28
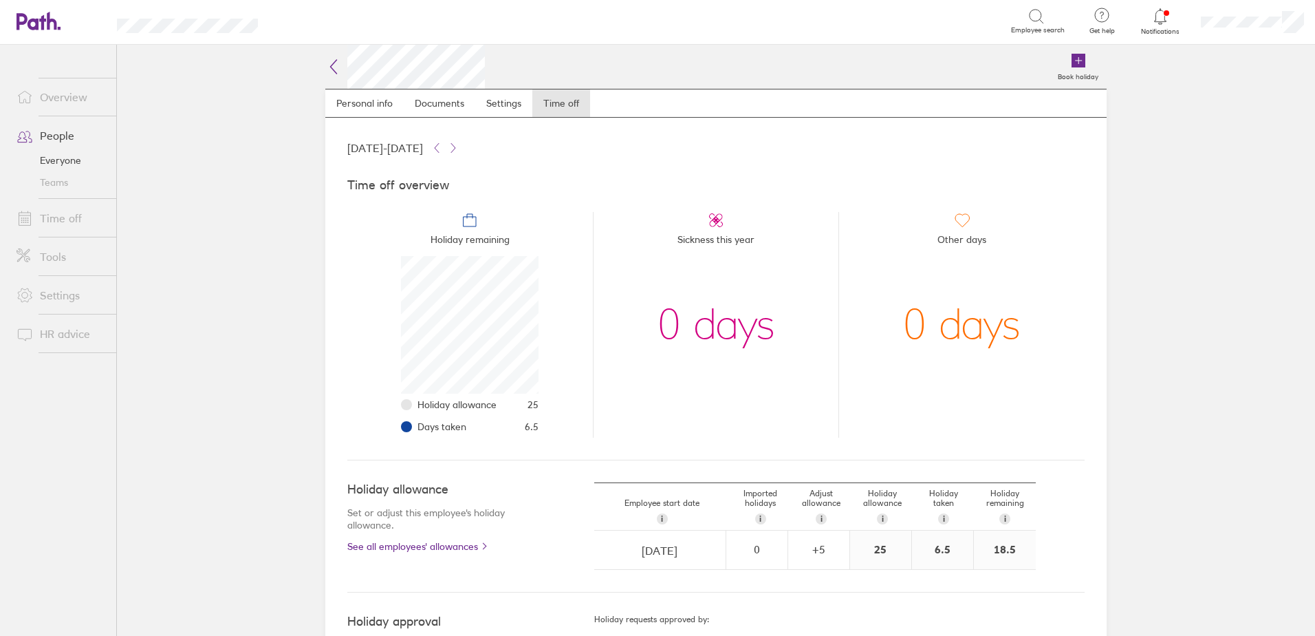
scroll to position [138, 138]
click at [69, 138] on link "People" at bounding box center [61, 136] width 111 height 28
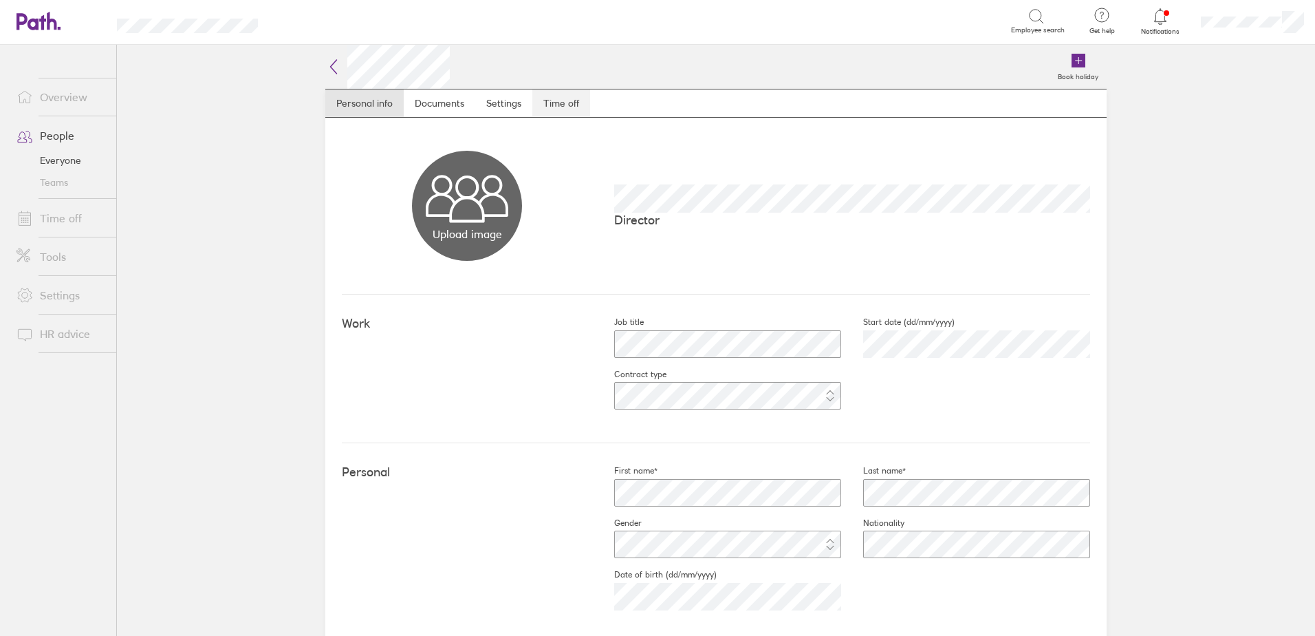
click at [558, 102] on link "Time off" at bounding box center [561, 103] width 58 height 28
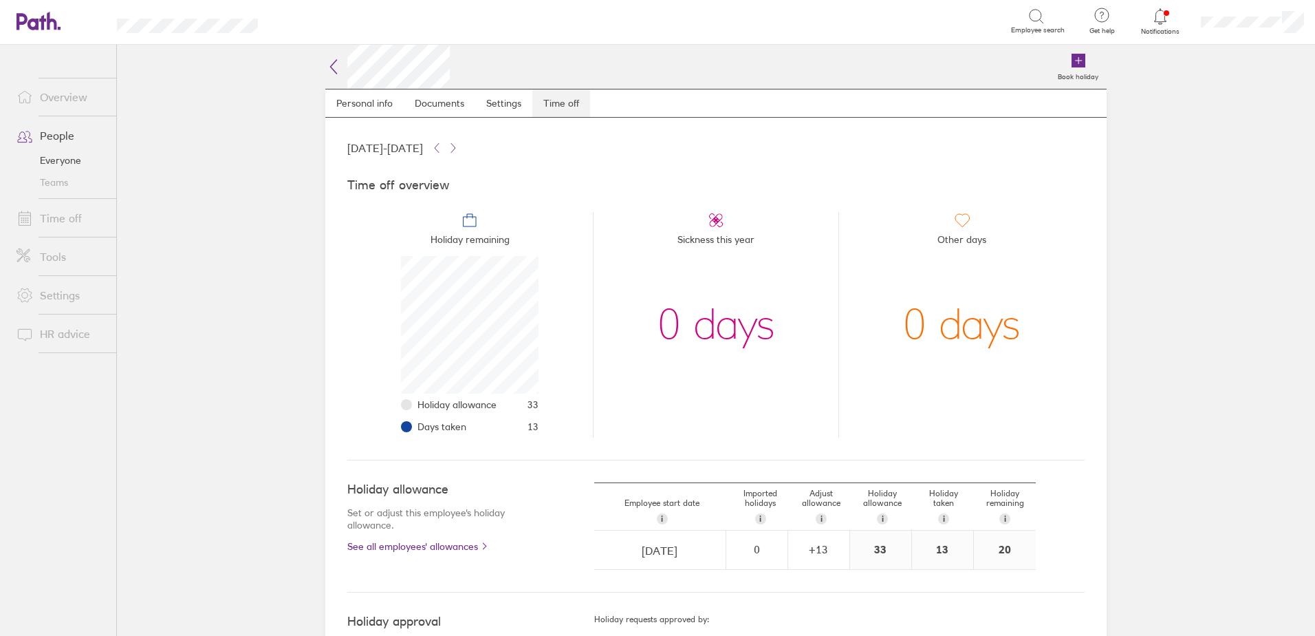
scroll to position [138, 138]
click at [71, 133] on link "People" at bounding box center [61, 136] width 111 height 28
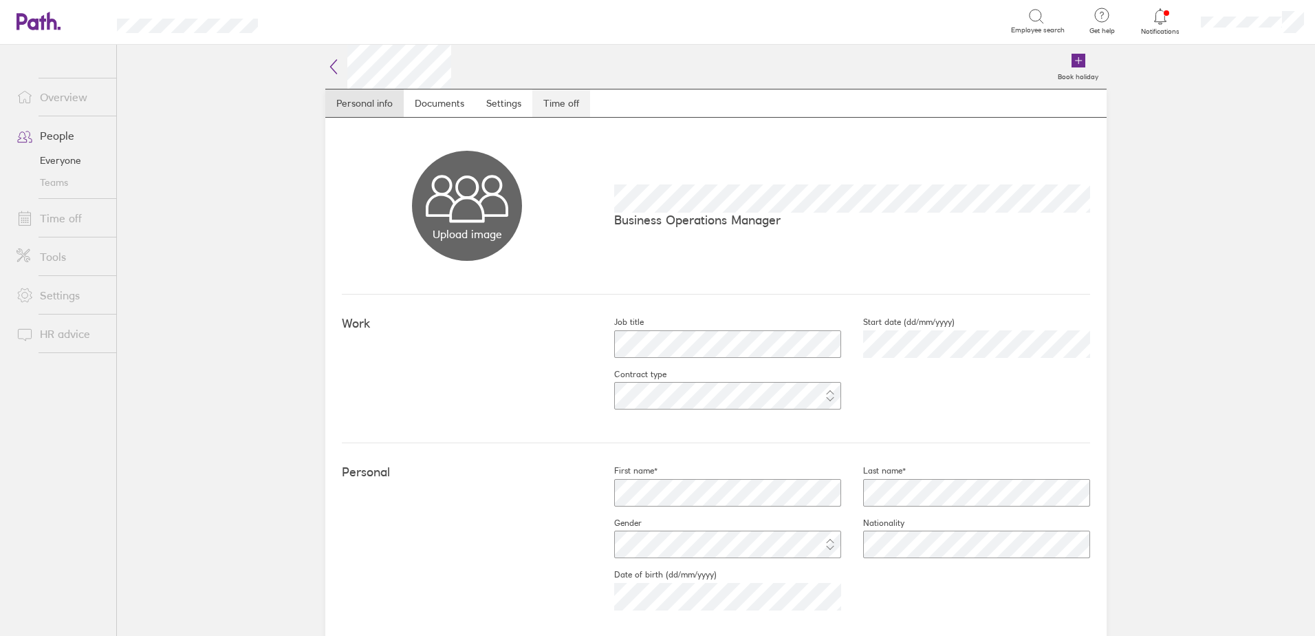
click at [566, 103] on link "Time off" at bounding box center [561, 103] width 58 height 28
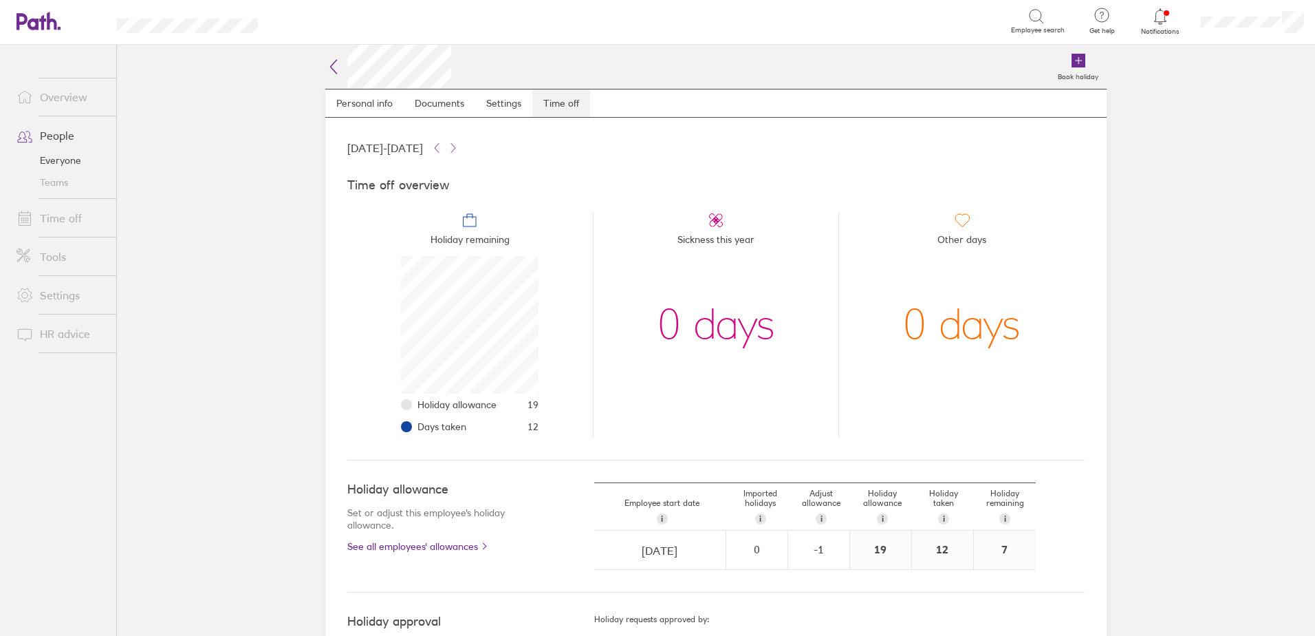
scroll to position [138, 138]
click at [67, 133] on link "People" at bounding box center [61, 136] width 111 height 28
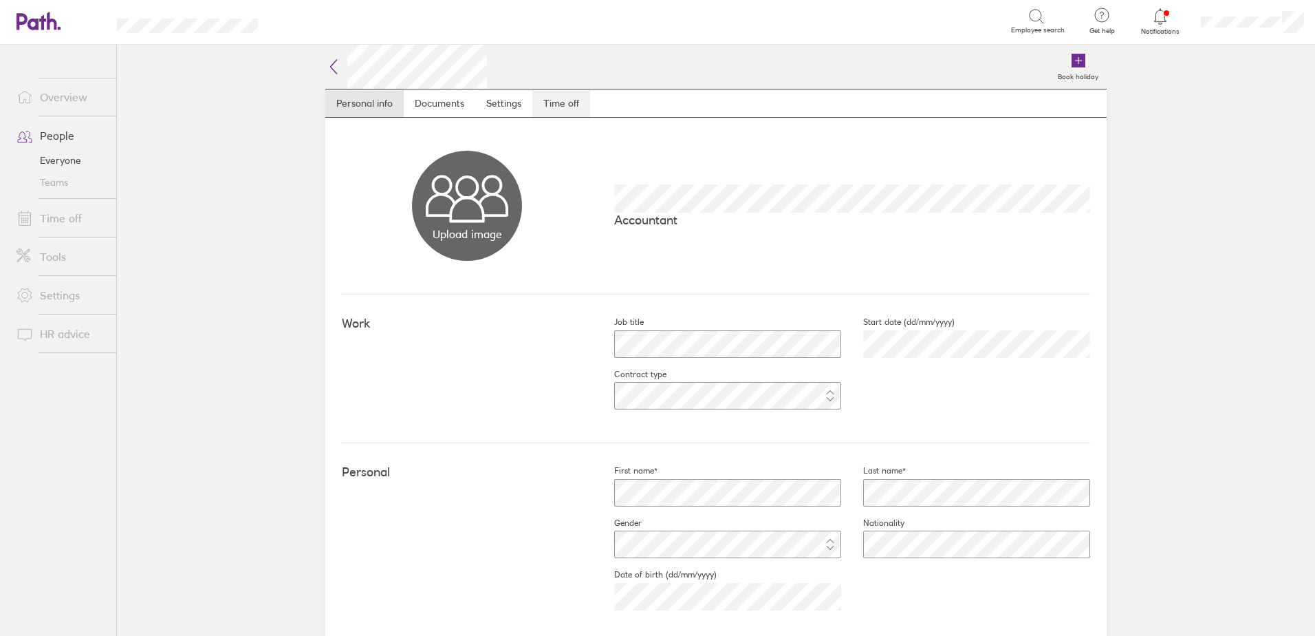
click at [559, 105] on link "Time off" at bounding box center [561, 103] width 58 height 28
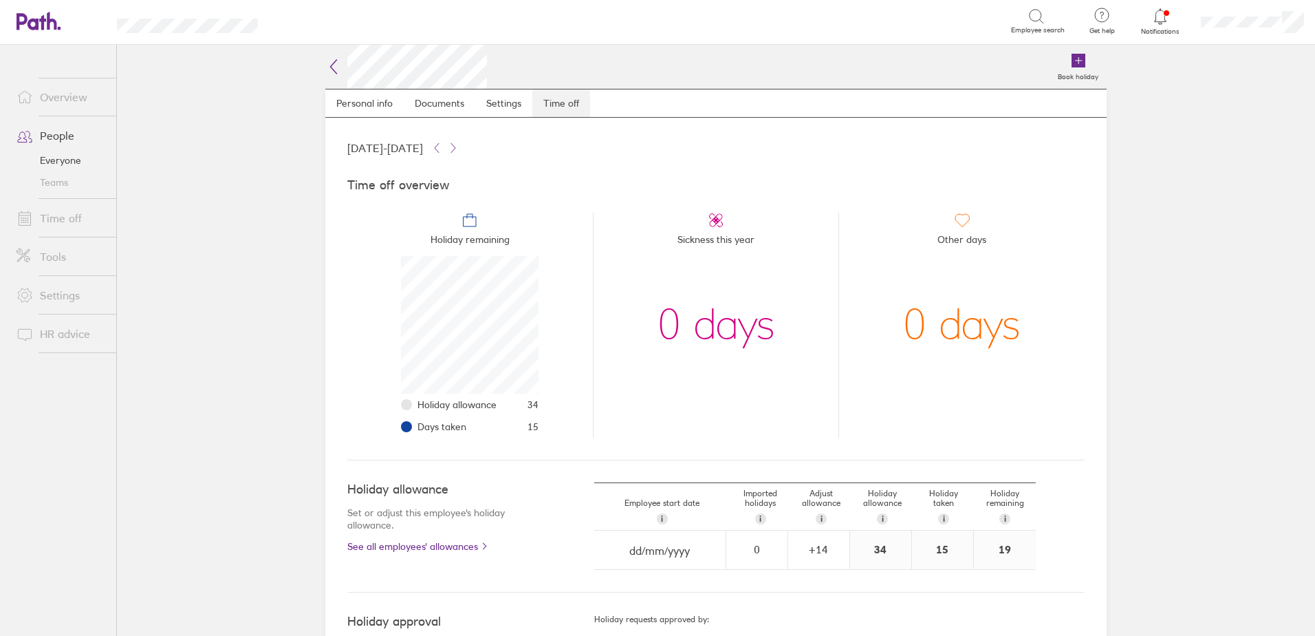
scroll to position [138, 138]
click at [63, 133] on link "People" at bounding box center [61, 136] width 111 height 28
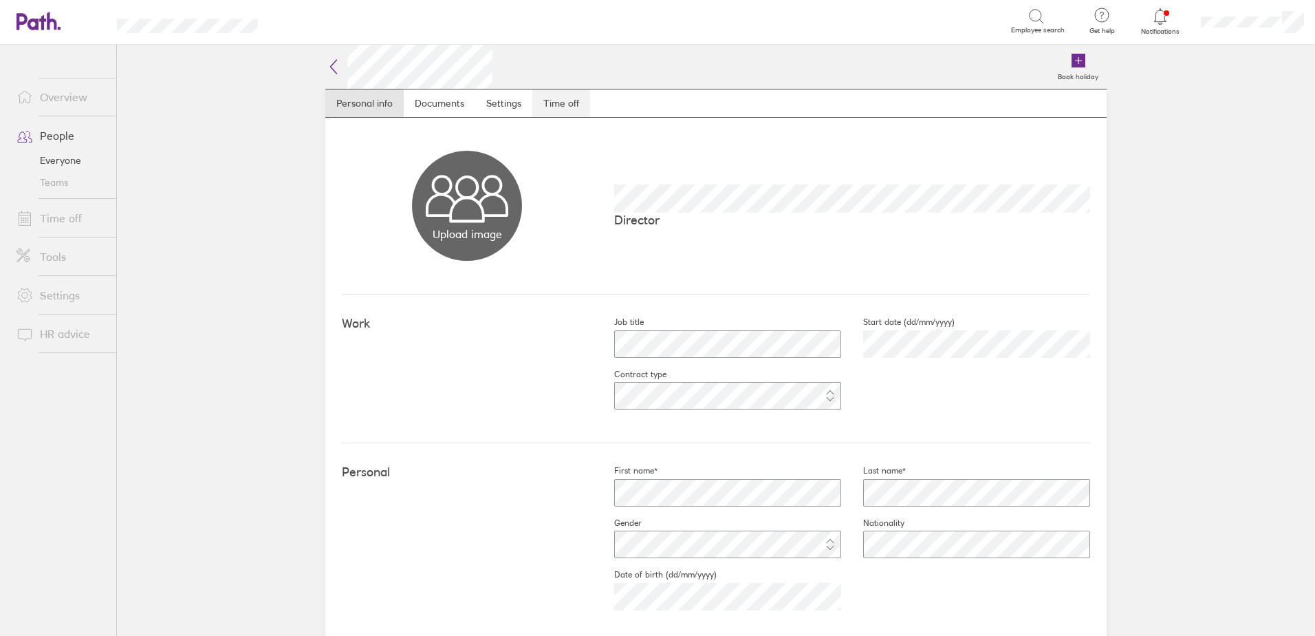
click at [577, 105] on link "Time off" at bounding box center [561, 103] width 58 height 28
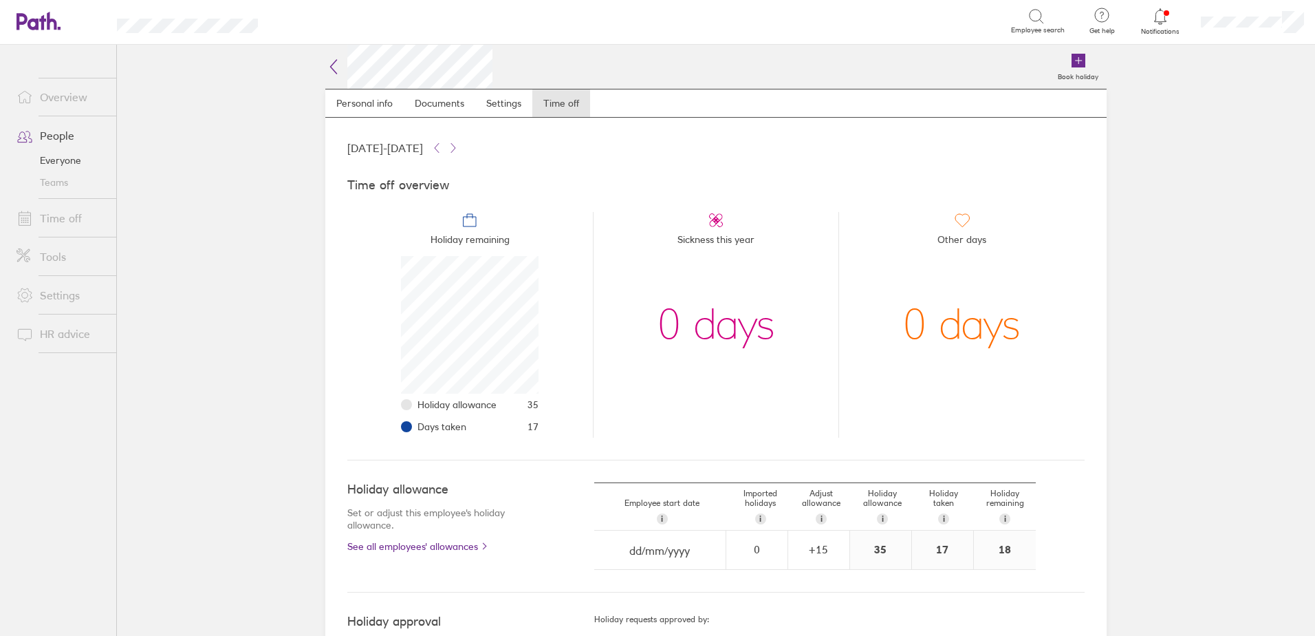
scroll to position [138, 138]
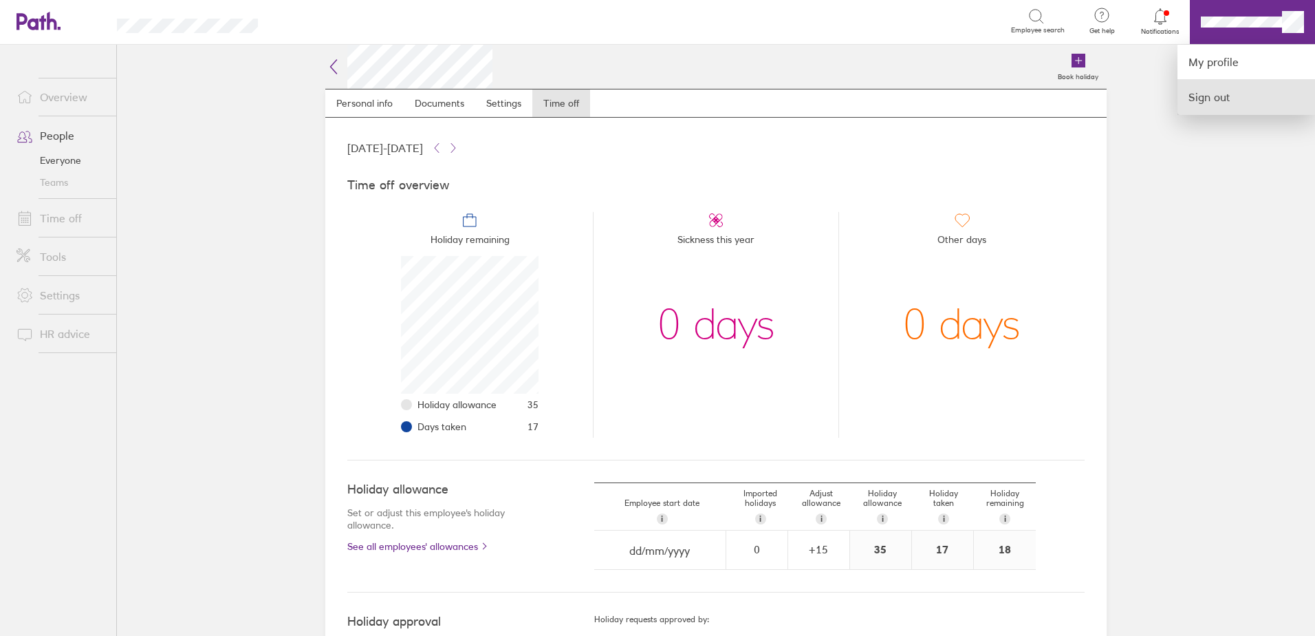
click at [1227, 94] on link "Sign out" at bounding box center [1247, 97] width 138 height 34
